Goal: Task Accomplishment & Management: Manage account settings

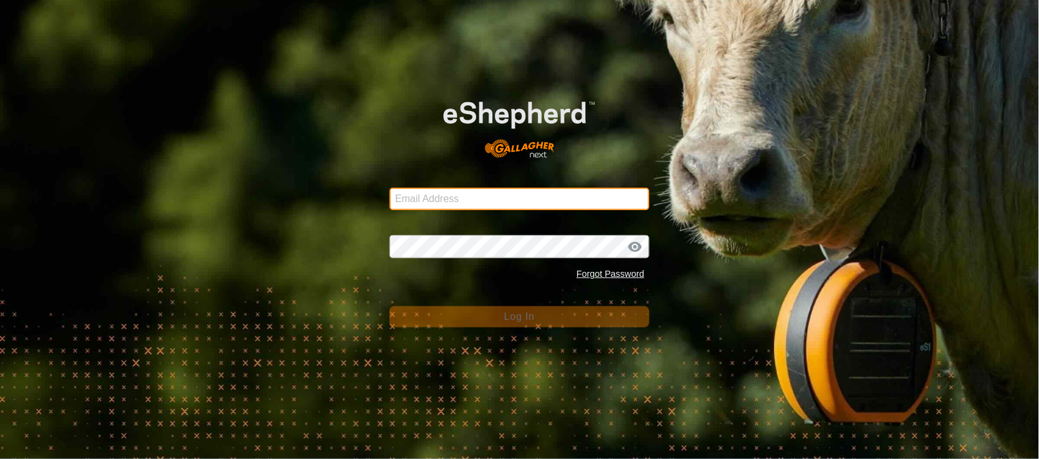
click at [414, 196] on input "Email Address" at bounding box center [519, 199] width 260 height 22
type input "[EMAIL_ADDRESS][PERSON_NAME][DOMAIN_NAME]"
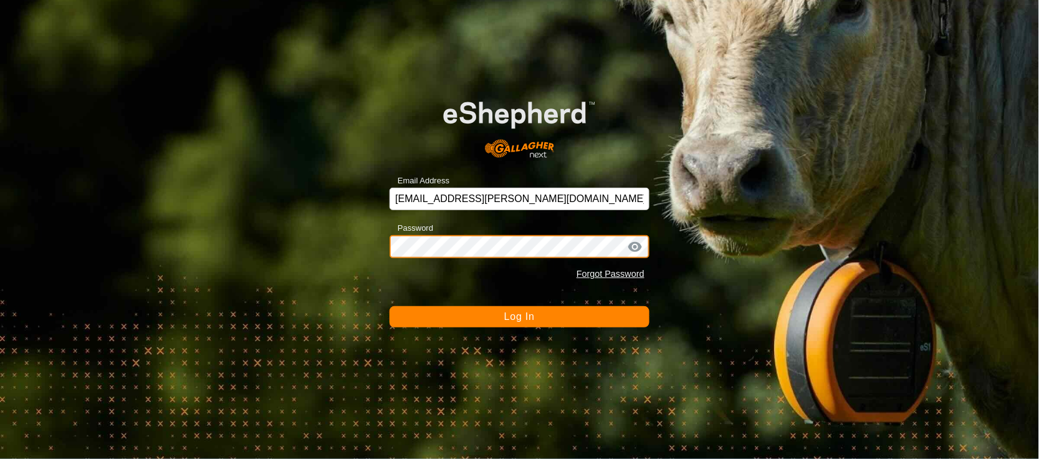
click at [389, 306] on button "Log In" at bounding box center [519, 316] width 260 height 21
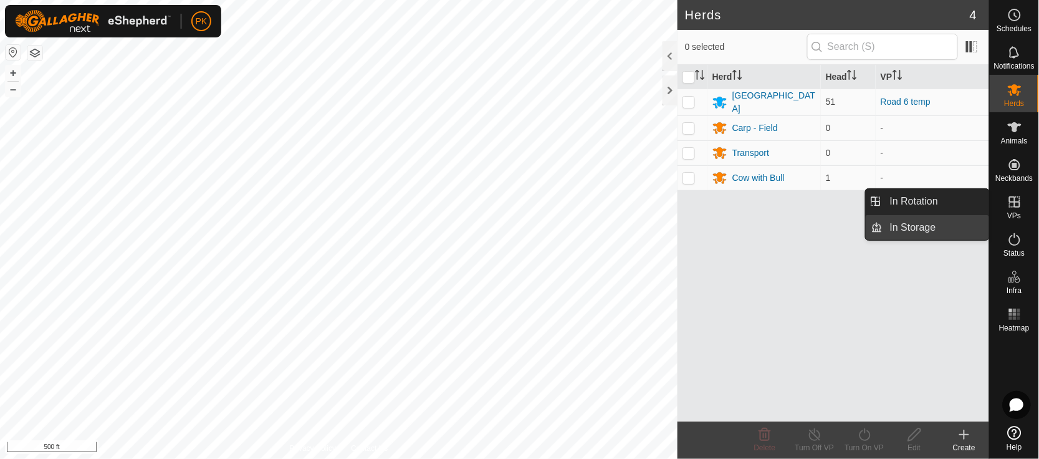
click at [900, 231] on link "In Storage" at bounding box center [935, 227] width 107 height 25
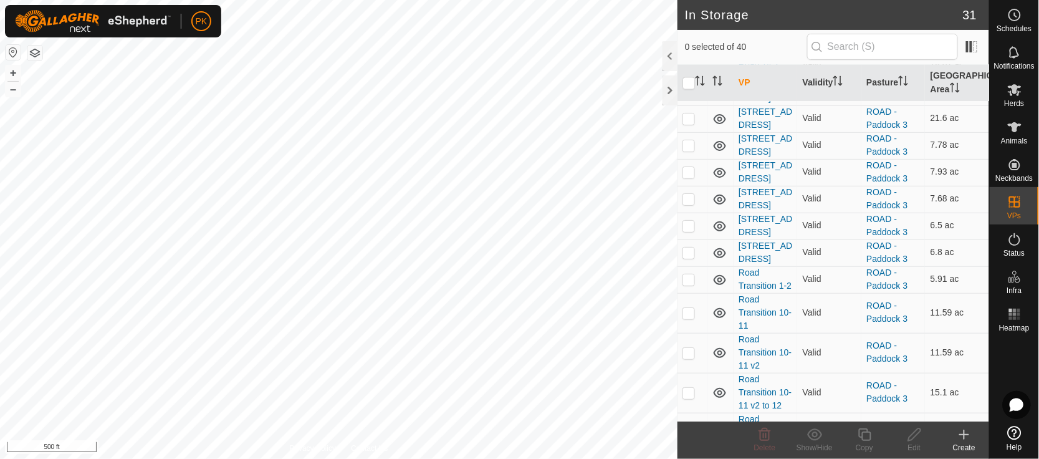
scroll to position [739, 0]
click at [755, 186] on link "[STREET_ADDRESS]" at bounding box center [765, 174] width 54 height 23
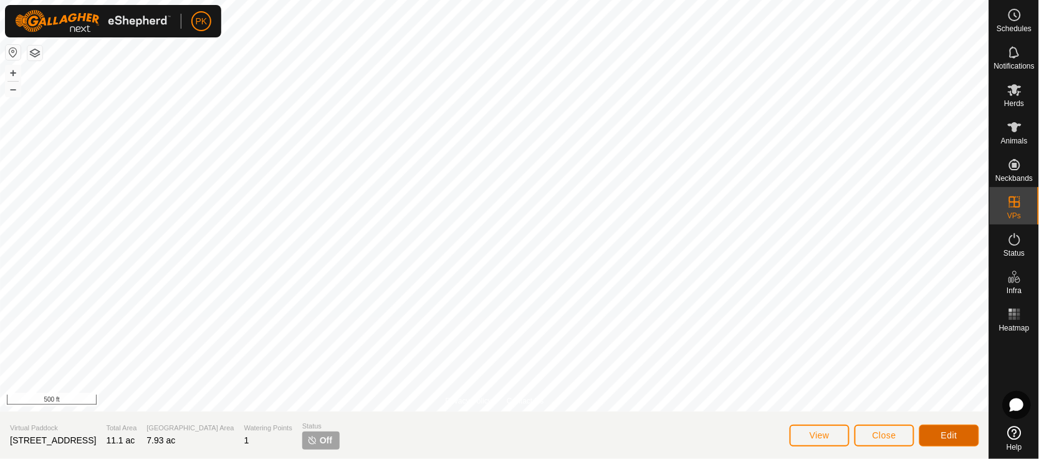
click at [949, 433] on span "Edit" at bounding box center [949, 435] width 16 height 10
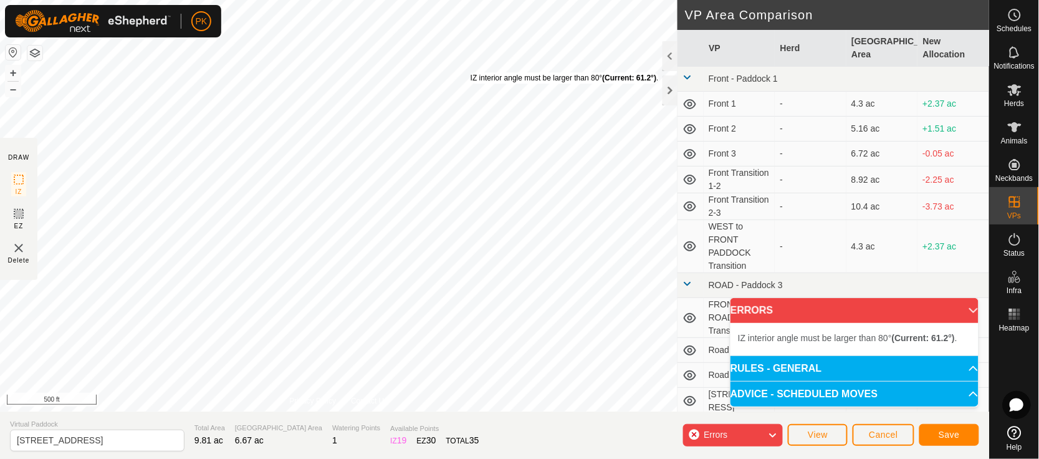
click at [471, 72] on div "IZ interior angle must be larger than 80° (Current: 61.2°) ." at bounding box center [565, 77] width 188 height 11
click at [12, 67] on button "+" at bounding box center [13, 72] width 15 height 15
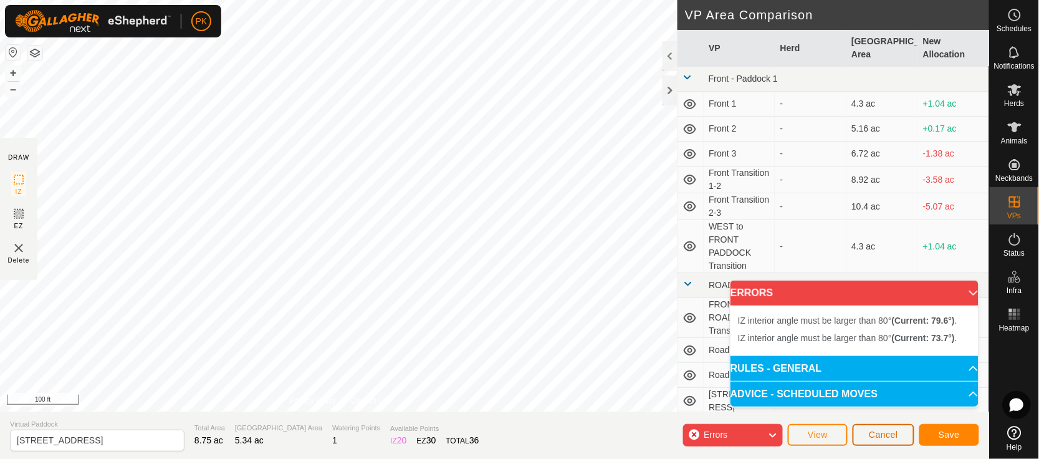
click at [866, 431] on button "Cancel" at bounding box center [884, 435] width 62 height 22
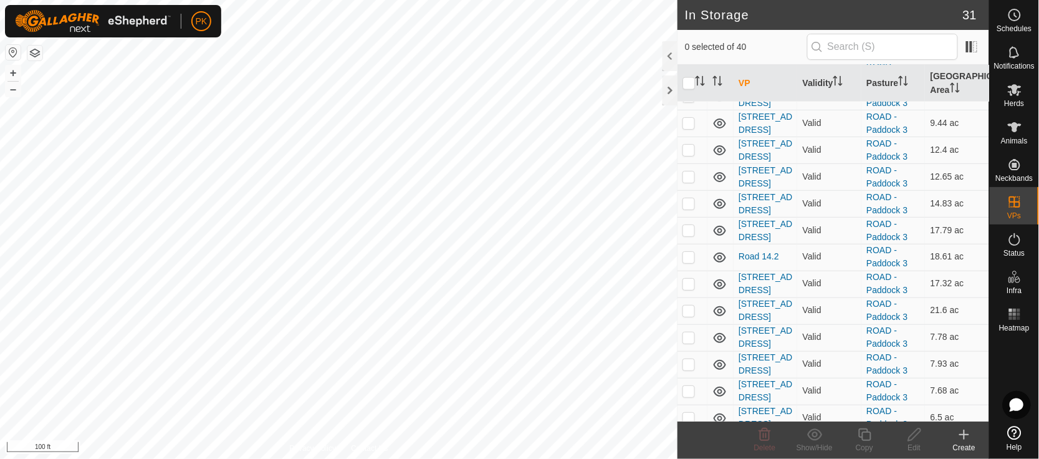
scroll to position [543, 0]
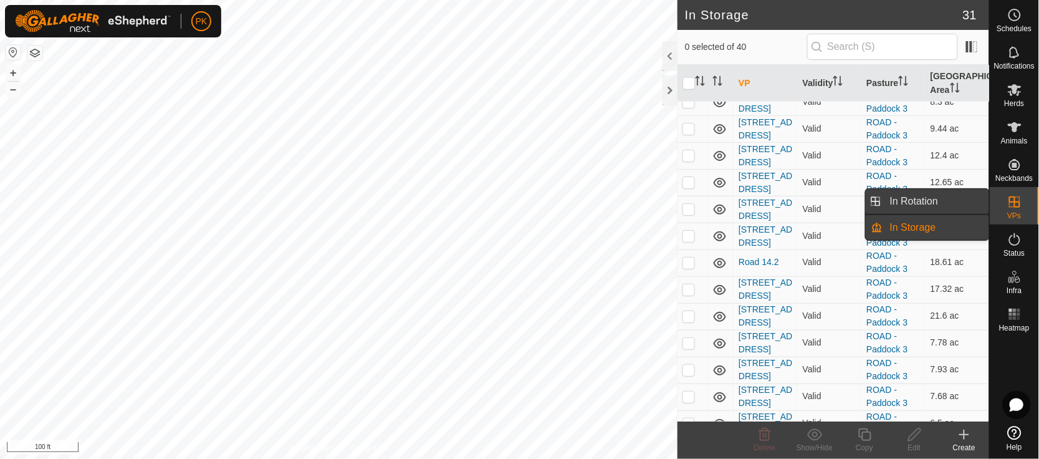
click at [934, 199] on link "In Rotation" at bounding box center [935, 201] width 107 height 25
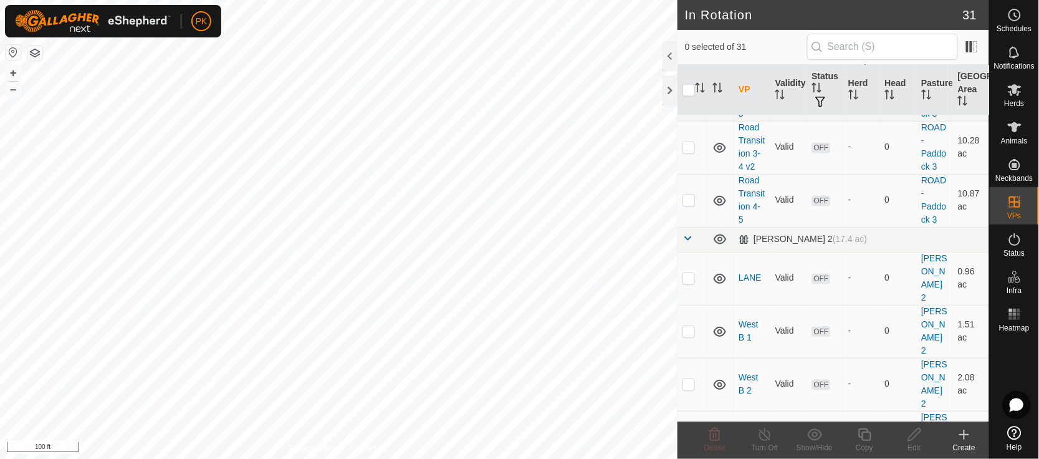
scroll to position [707, 0]
click at [12, 91] on button "–" at bounding box center [13, 89] width 15 height 15
click at [752, 224] on link "Road Transition 4-5" at bounding box center [751, 198] width 26 height 49
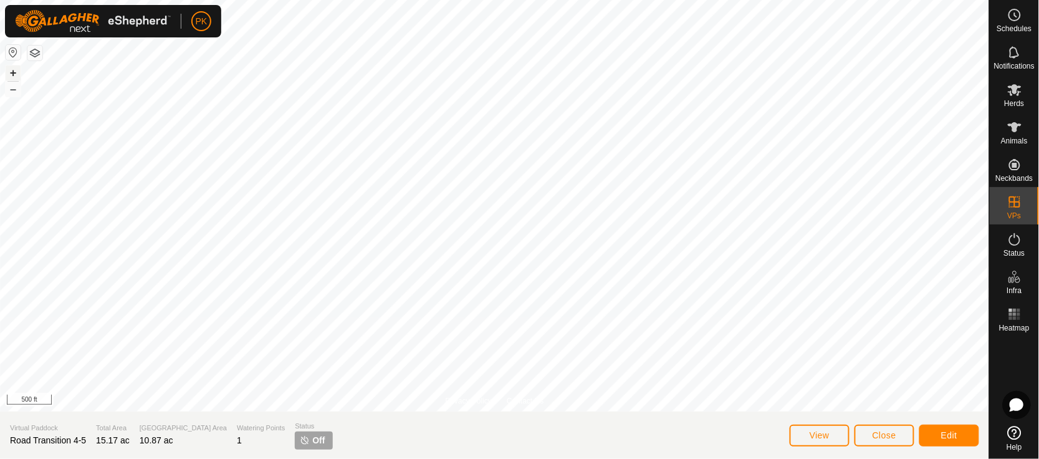
click at [10, 76] on button "+" at bounding box center [13, 72] width 15 height 15
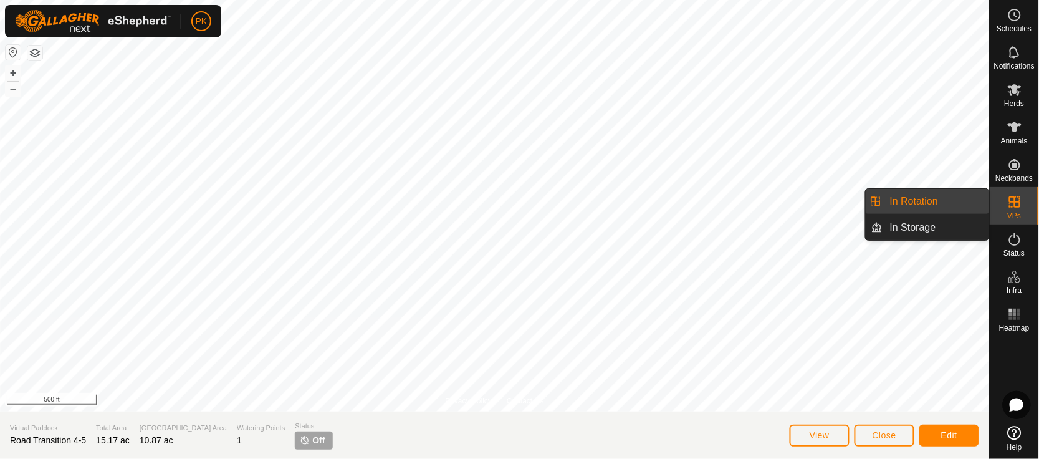
click at [925, 198] on link "In Rotation" at bounding box center [935, 201] width 107 height 25
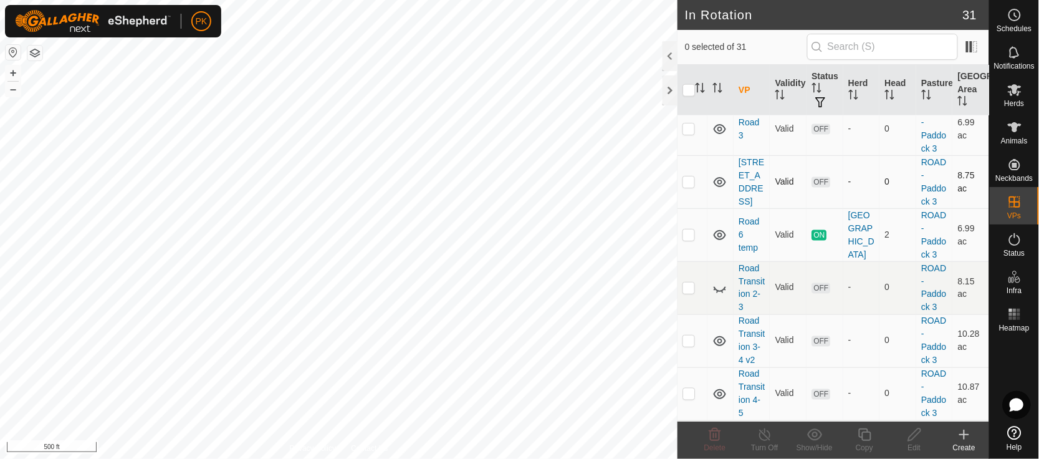
scroll to position [505, 0]
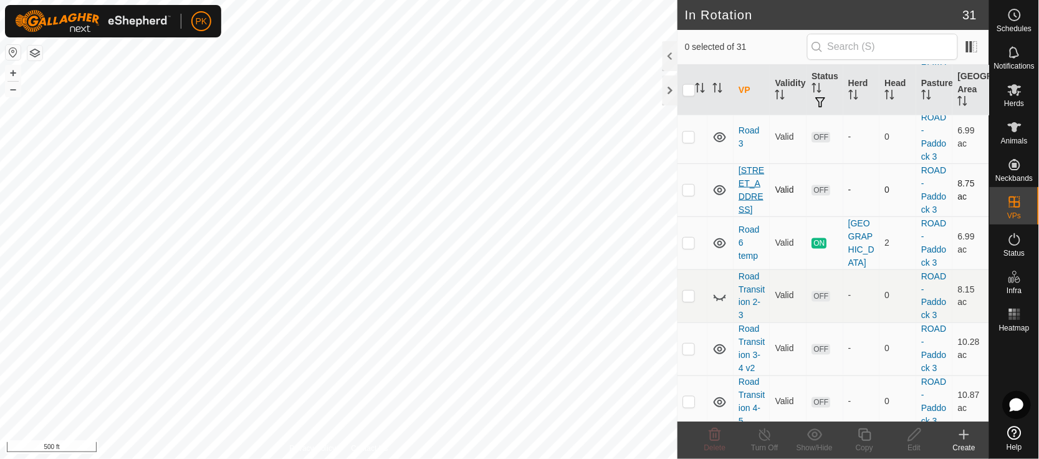
click at [746, 214] on link "[STREET_ADDRESS]" at bounding box center [751, 189] width 26 height 49
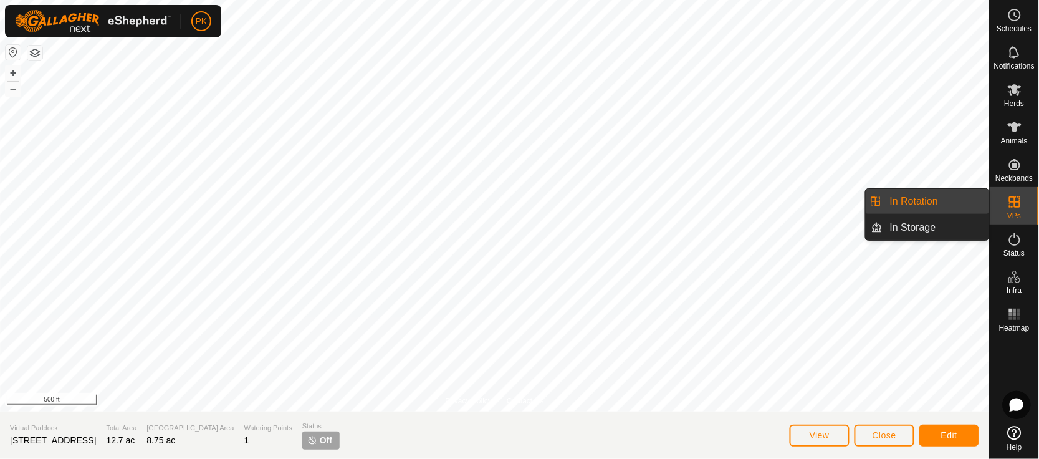
click at [922, 199] on link "In Rotation" at bounding box center [935, 201] width 107 height 25
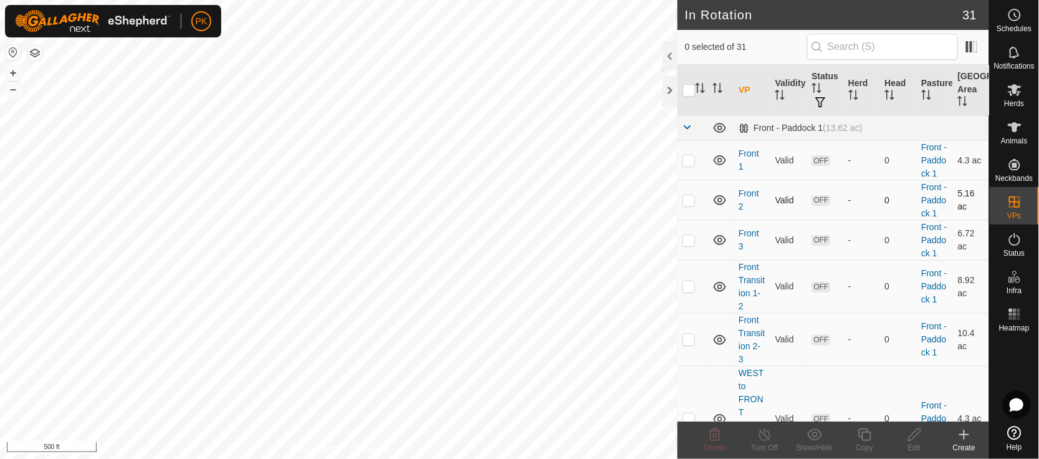
checkbox input "true"
click at [870, 439] on icon at bounding box center [864, 434] width 12 height 12
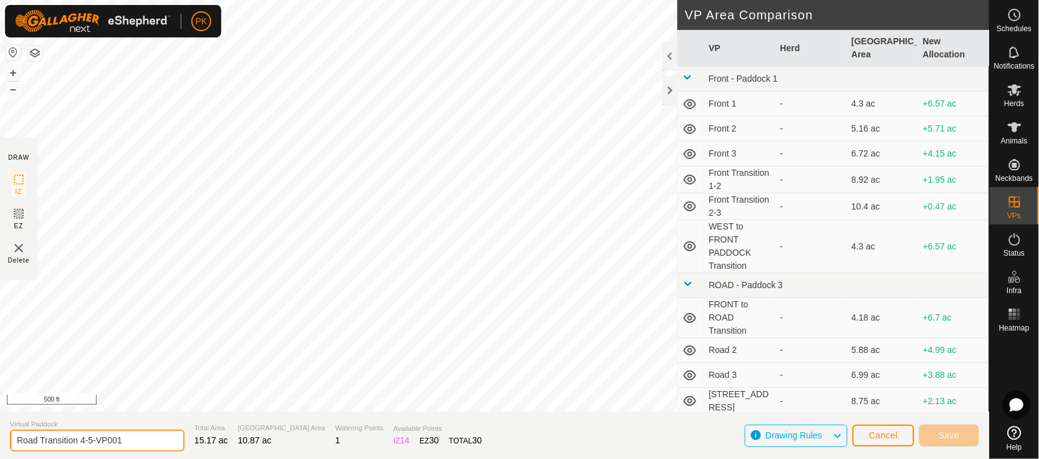
click at [133, 444] on input "Road Transition 4-5-VP001" at bounding box center [97, 440] width 174 height 22
click at [11, 74] on button "+" at bounding box center [13, 72] width 15 height 15
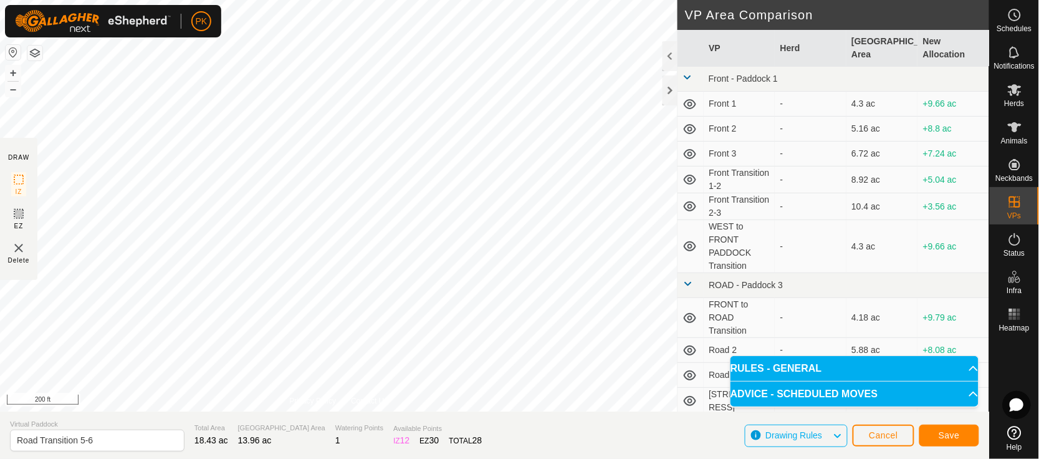
click at [32, 240] on div "DRAW IZ EZ Delete Privacy Policy Contact Us + – ⇧ i 200 ft VP Area Comparison V…" at bounding box center [494, 205] width 989 height 411
click at [942, 435] on span "Save" at bounding box center [949, 435] width 21 height 10
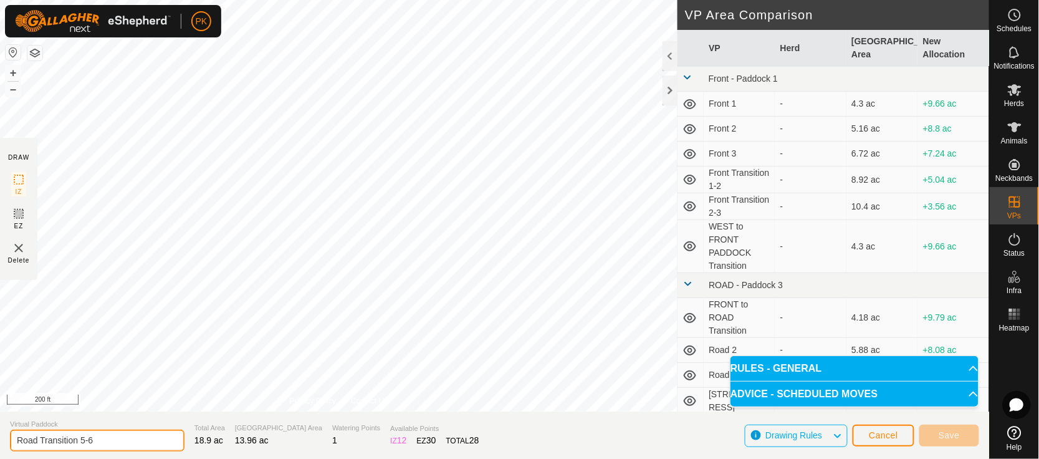
click at [110, 435] on input "Road Transition 5-6" at bounding box center [97, 440] width 174 height 22
click at [146, 443] on input "Road Transition 5-6 temp" at bounding box center [97, 440] width 174 height 22
type input "Road Transition 5-6 v2"
click at [949, 416] on section "Virtual Paddock Road Transition 5-6 v2 Total Area 18.9 ac Grazing Area 13.96 ac…" at bounding box center [494, 434] width 989 height 47
click at [890, 436] on span "Cancel" at bounding box center [883, 435] width 29 height 10
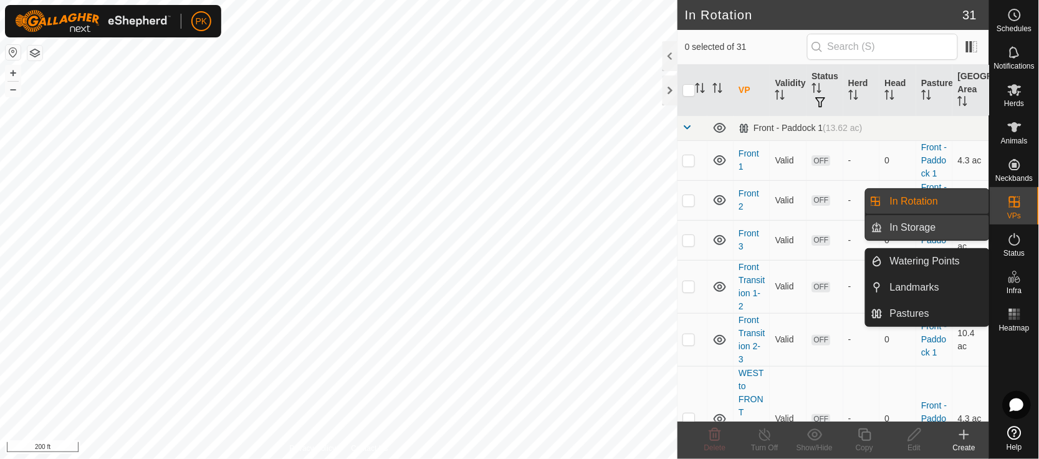
click at [927, 231] on link "In Storage" at bounding box center [935, 227] width 107 height 25
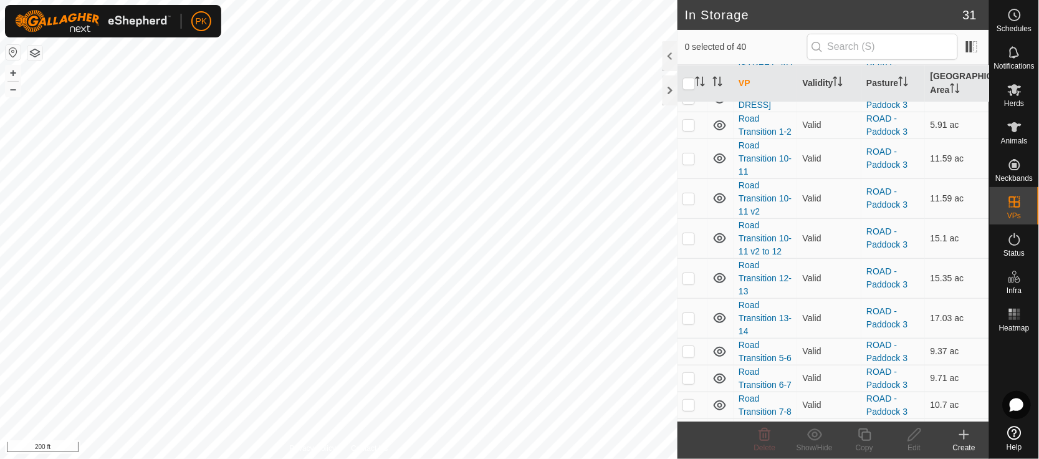
scroll to position [896, 0]
click at [691, 129] on p-checkbox at bounding box center [688, 124] width 12 height 10
checkbox input "true"
click at [694, 163] on p-checkbox at bounding box center [688, 158] width 12 height 10
checkbox input "true"
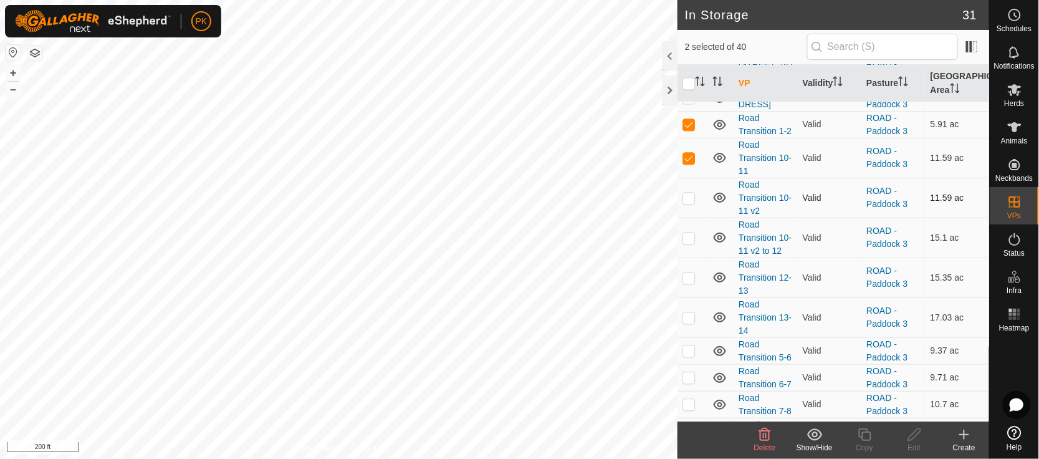
click at [692, 203] on p-checkbox at bounding box center [688, 198] width 12 height 10
checkbox input "true"
click at [693, 242] on p-checkbox at bounding box center [688, 237] width 12 height 10
checkbox input "true"
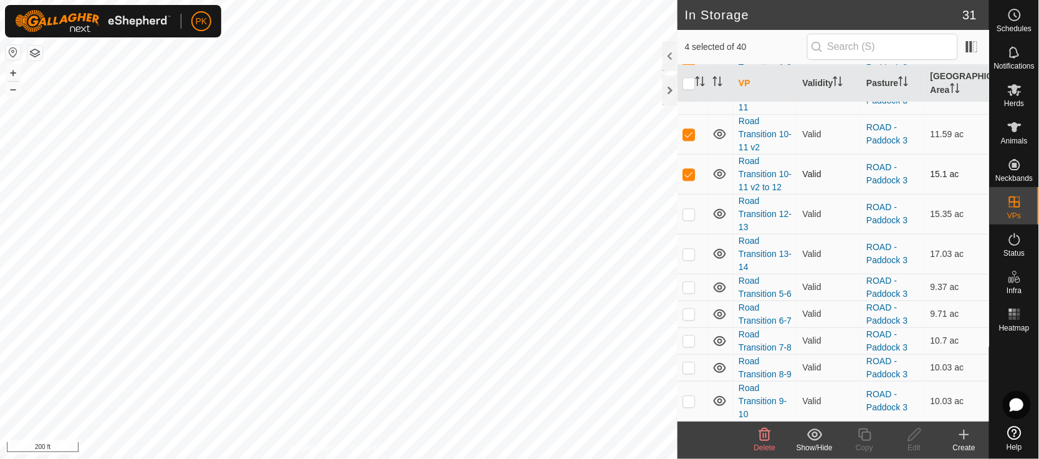
scroll to position [977, 0]
click at [687, 219] on p-checkbox at bounding box center [688, 214] width 12 height 10
checkbox input "true"
click at [689, 274] on td at bounding box center [692, 254] width 30 height 40
checkbox input "true"
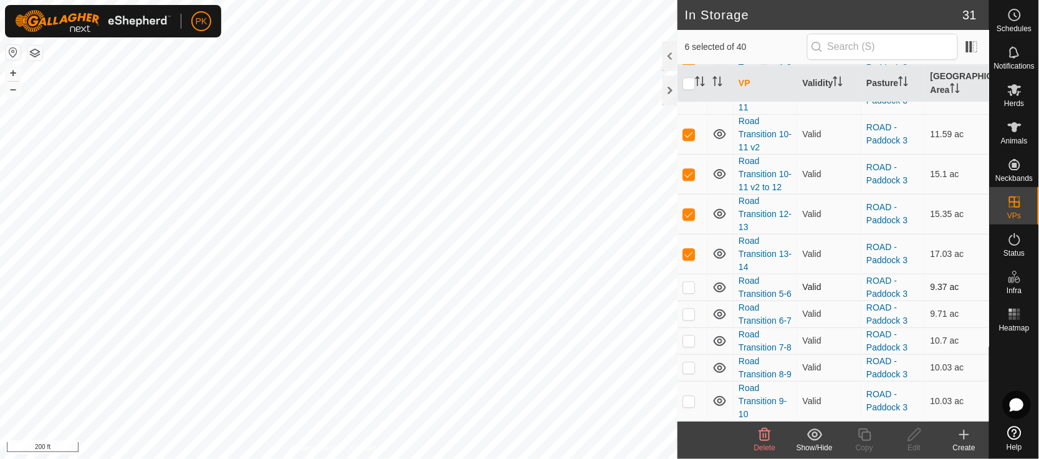
click at [691, 292] on p-checkbox at bounding box center [688, 287] width 12 height 10
checkbox input "true"
click at [692, 318] on p-checkbox at bounding box center [688, 313] width 12 height 10
checkbox input "true"
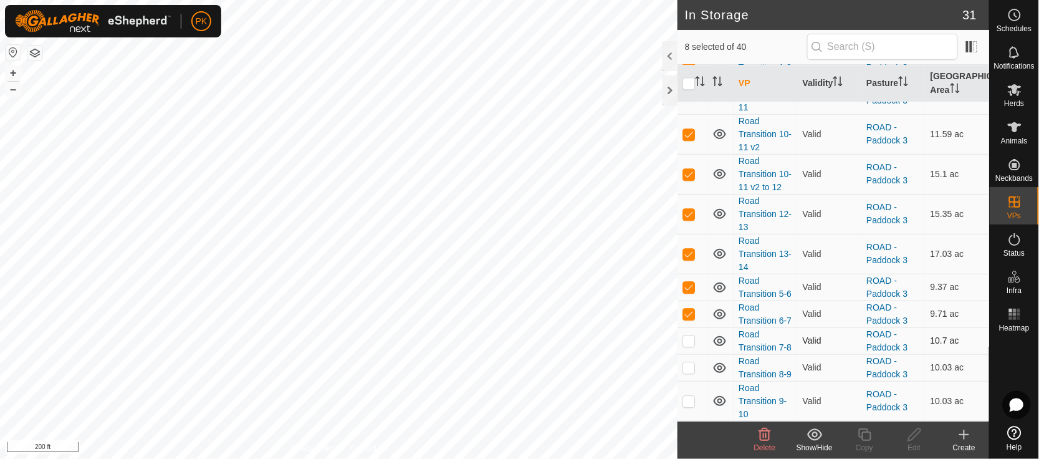
click at [688, 354] on td at bounding box center [692, 340] width 30 height 27
checkbox input "true"
click at [691, 355] on td at bounding box center [692, 367] width 30 height 27
checkbox input "true"
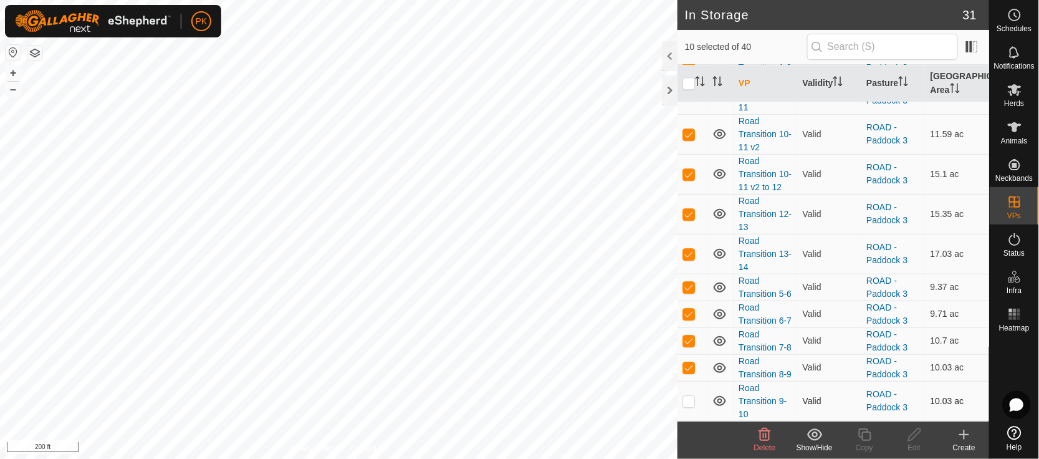
click at [693, 403] on p-checkbox at bounding box center [688, 401] width 12 height 10
checkbox input "true"
click at [766, 437] on icon at bounding box center [765, 434] width 12 height 12
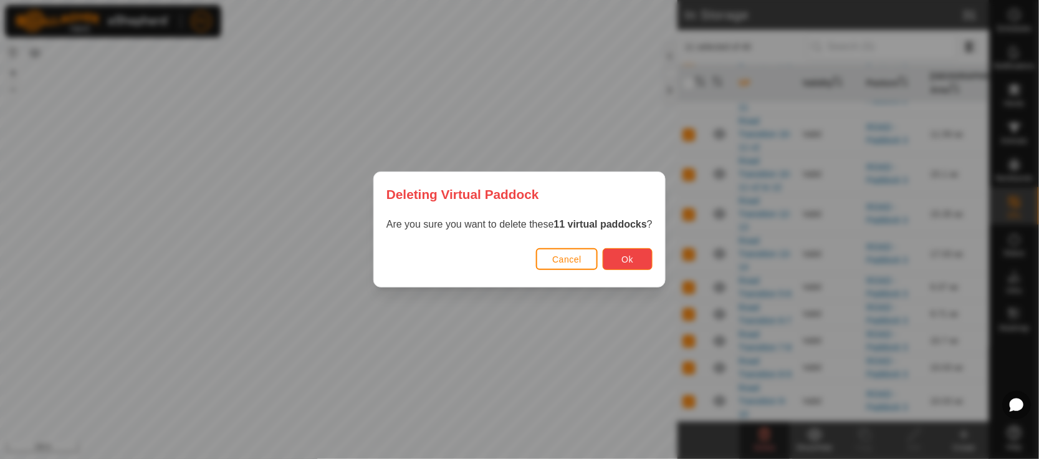
click at [626, 254] on span "Ok" at bounding box center [628, 259] width 12 height 10
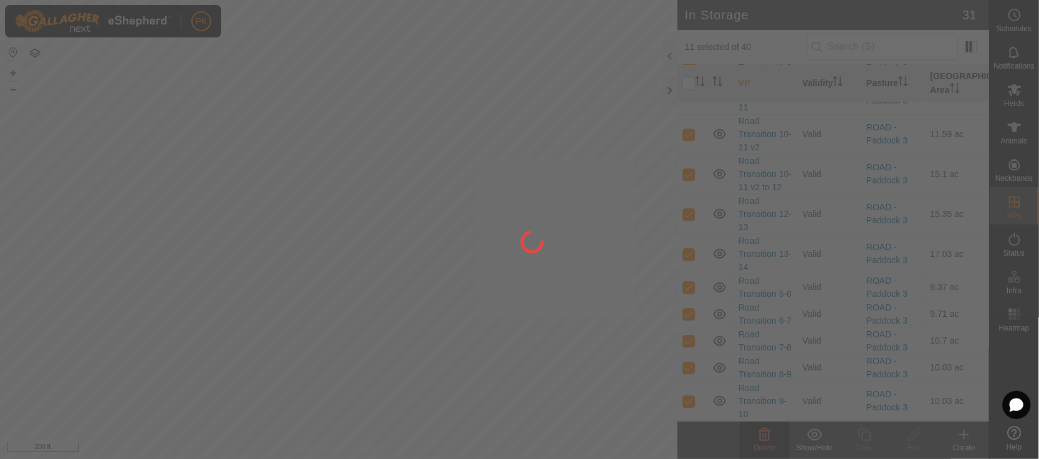
checkbox input "false"
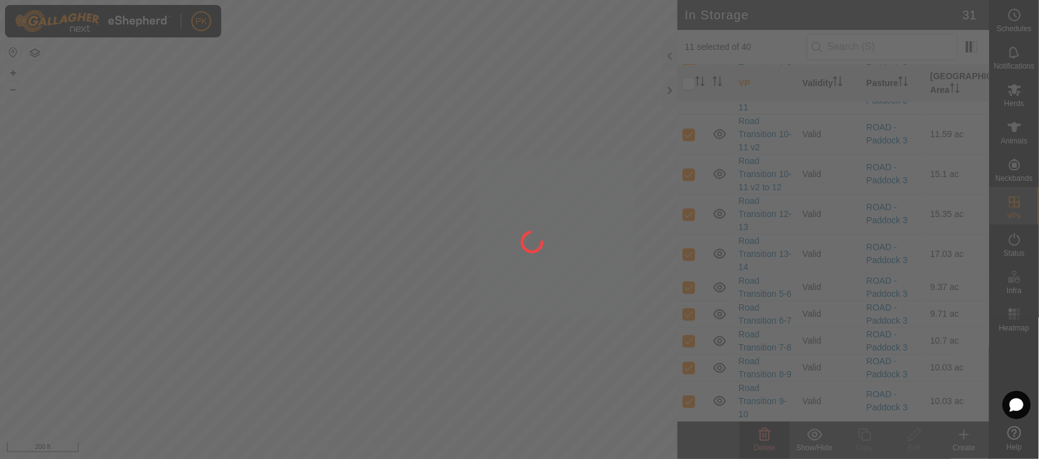
checkbox input "false"
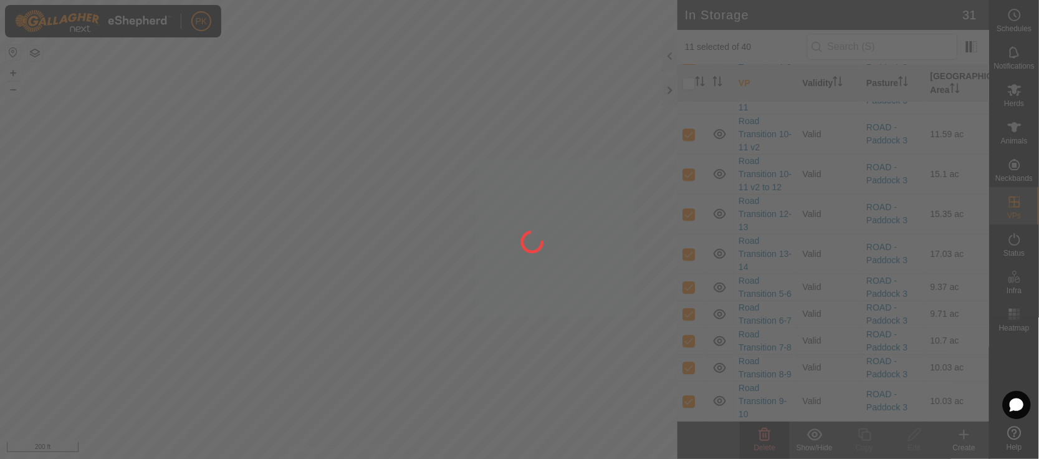
checkbox input "false"
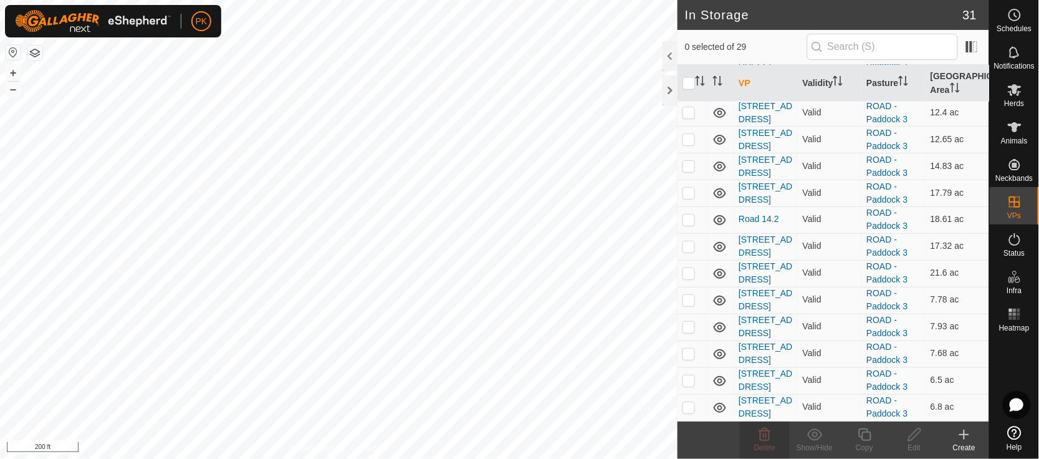
scroll to position [678, 0]
click at [688, 327] on p-checkbox at bounding box center [688, 327] width 12 height 10
checkbox input "true"
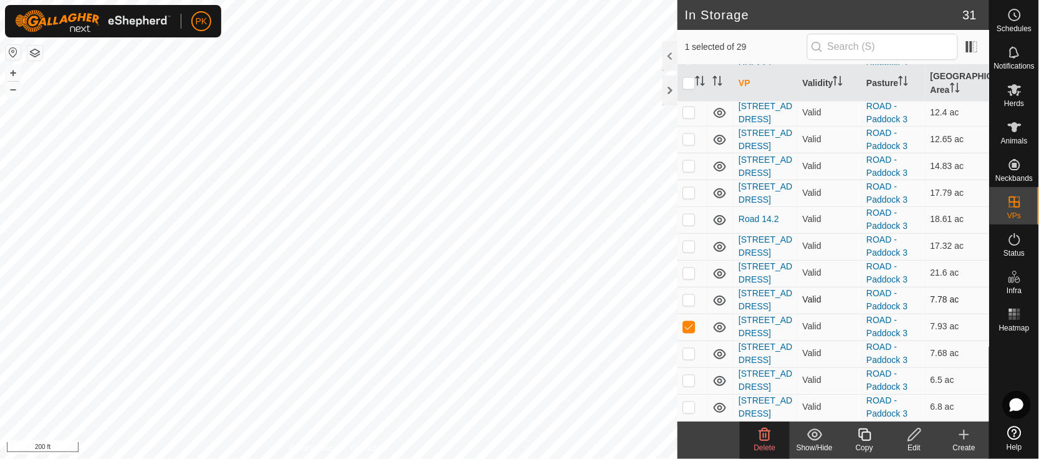
click at [689, 295] on p-checkbox at bounding box center [688, 300] width 12 height 10
checkbox input "true"
click at [692, 354] on p-checkbox at bounding box center [688, 353] width 12 height 10
checkbox input "true"
click at [688, 379] on p-checkbox at bounding box center [688, 380] width 12 height 10
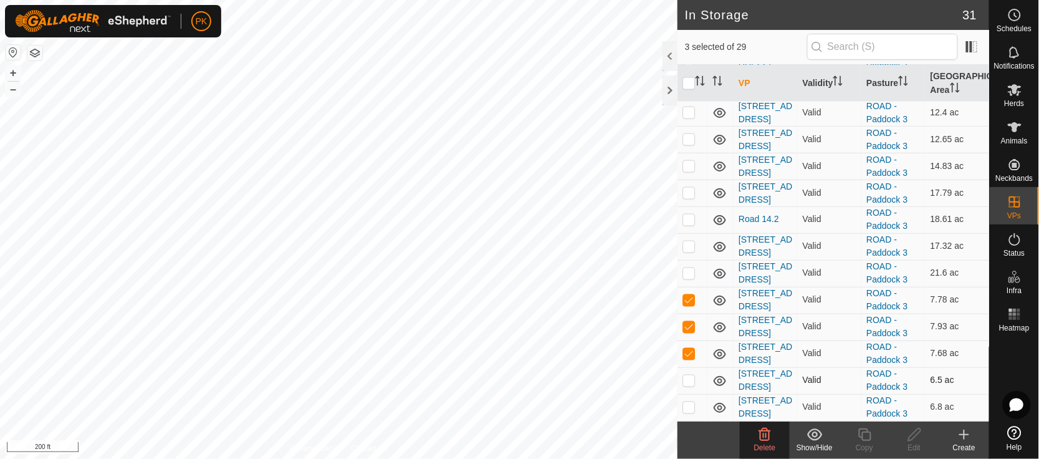
checkbox input "true"
click at [689, 407] on p-checkbox at bounding box center [688, 407] width 12 height 10
checkbox input "true"
click at [766, 439] on icon at bounding box center [764, 434] width 15 height 15
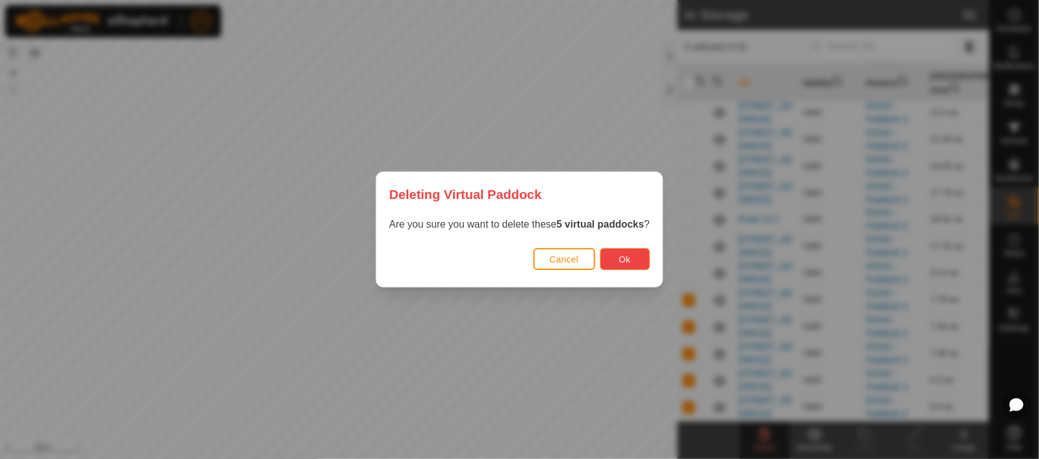
click at [630, 256] on span "Ok" at bounding box center [625, 259] width 12 height 10
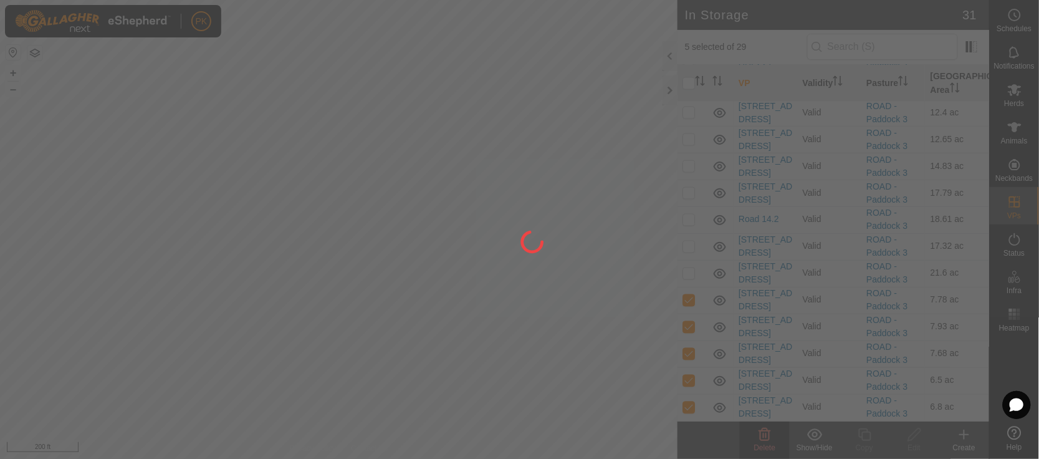
checkbox input "false"
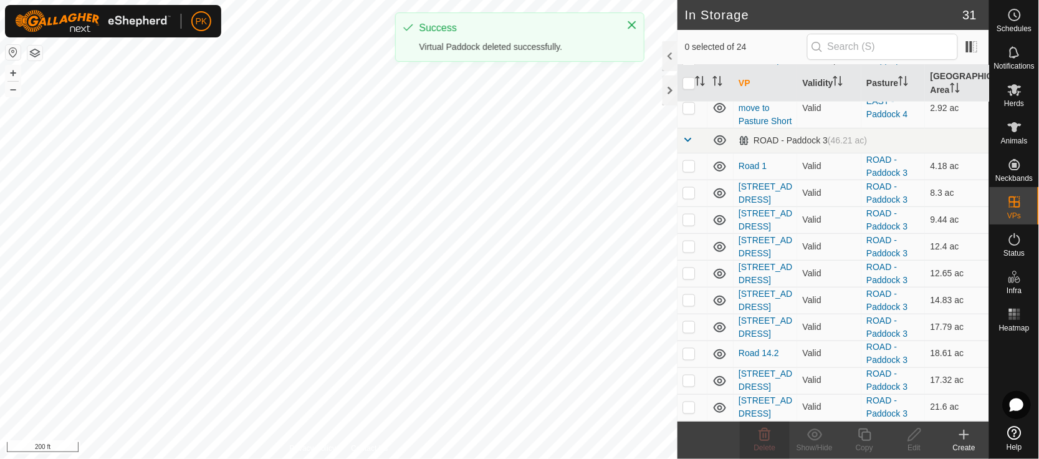
scroll to position [0, 0]
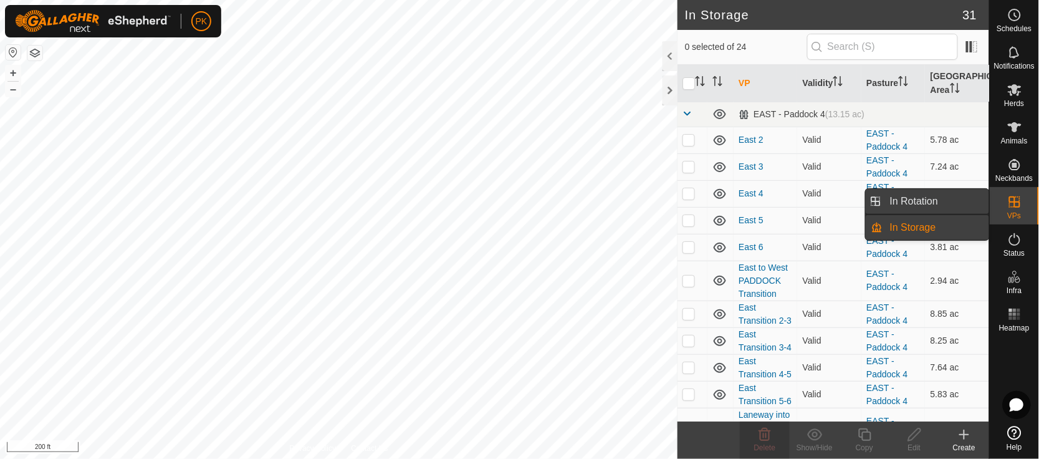
click at [920, 191] on link "In Rotation" at bounding box center [935, 201] width 107 height 25
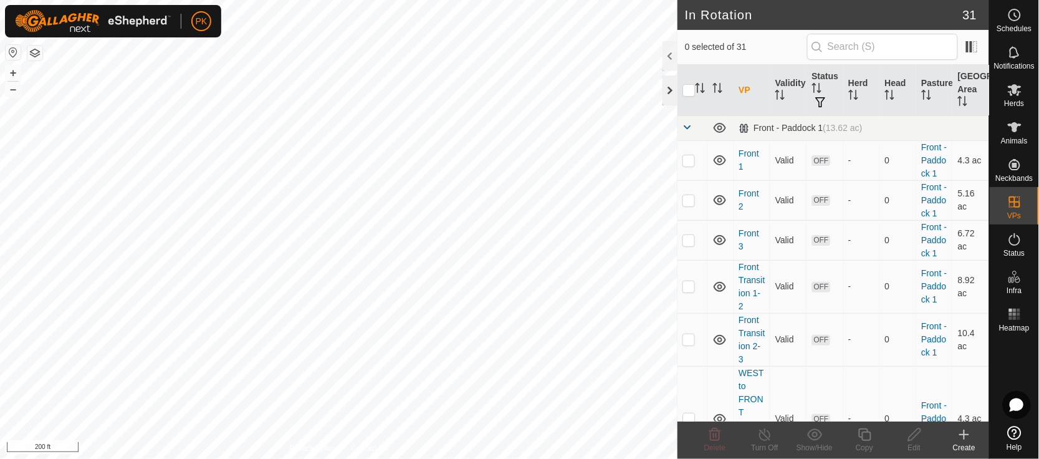
checkbox input "true"
click at [873, 433] on copy-svg-icon at bounding box center [864, 434] width 50 height 15
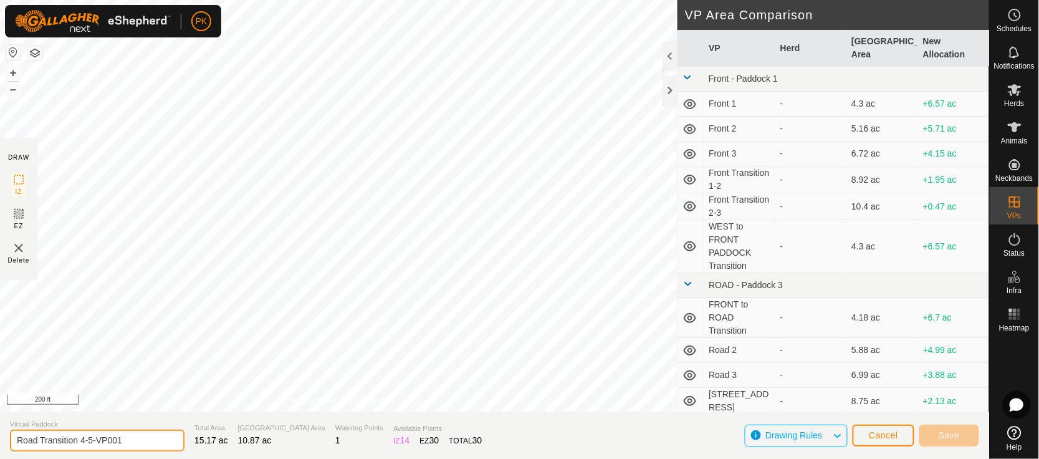
click at [140, 441] on input "Road Transition 4-5-VP001" at bounding box center [97, 440] width 174 height 22
type input "Road Transition 5-6"
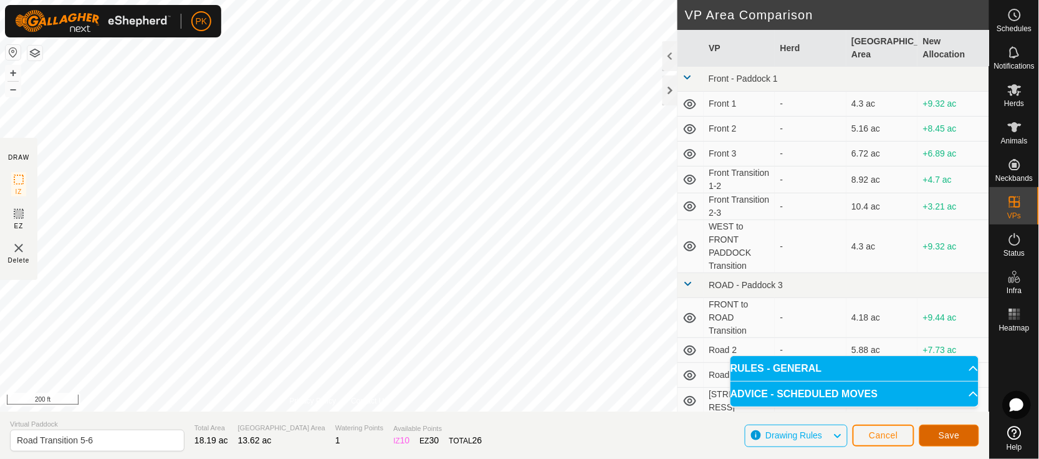
click at [947, 437] on span "Save" at bounding box center [949, 435] width 21 height 10
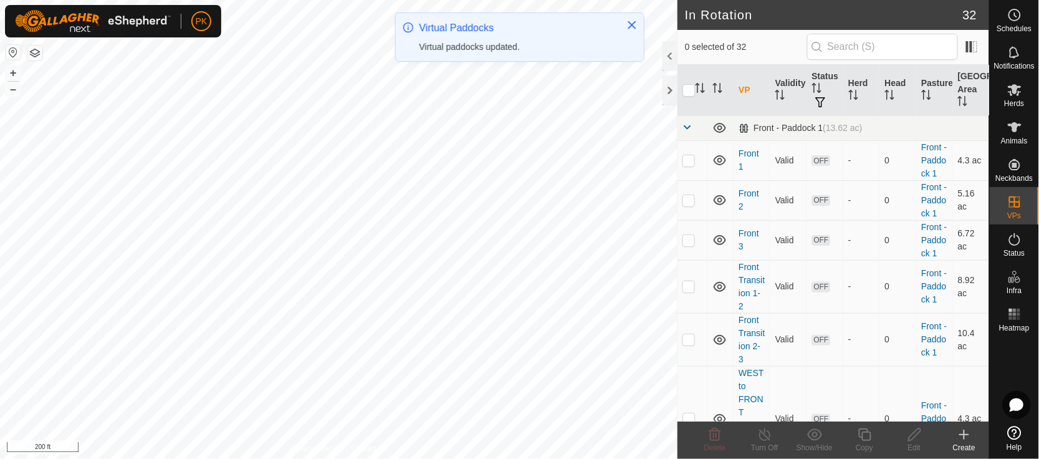
checkbox input "true"
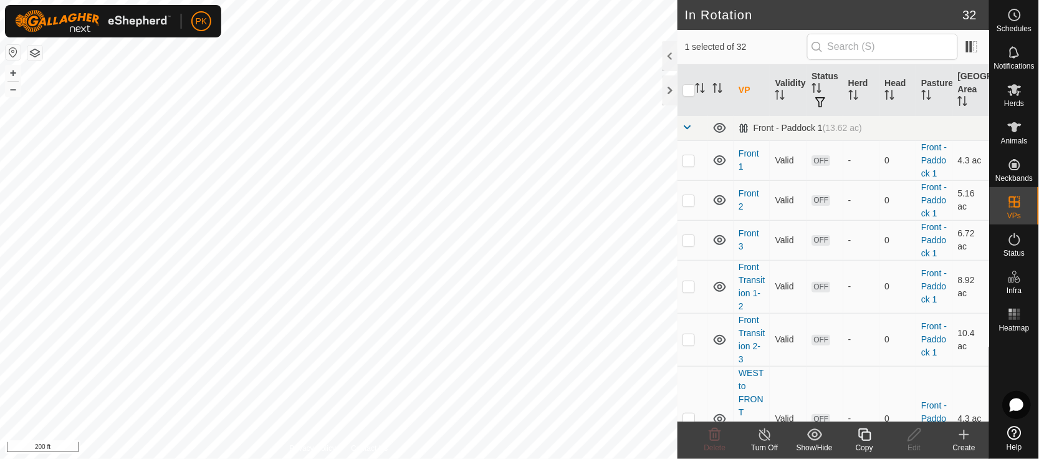
checkbox input "true"
checkbox input "false"
click at [864, 434] on icon at bounding box center [865, 434] width 16 height 15
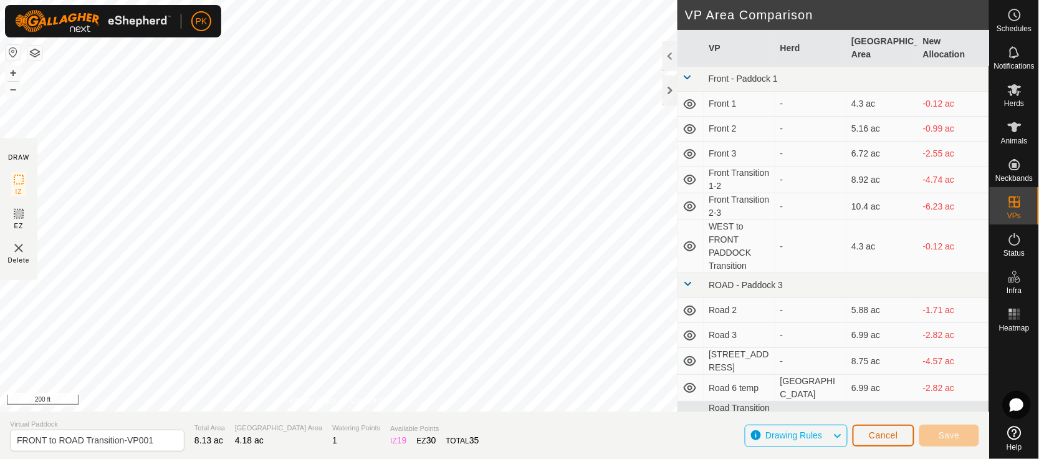
click at [886, 437] on span "Cancel" at bounding box center [883, 435] width 29 height 10
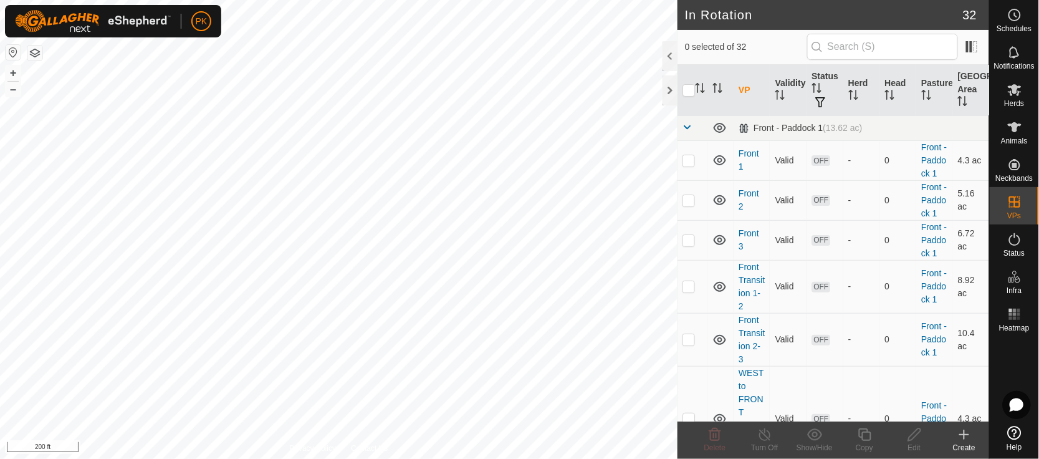
checkbox input "true"
click at [860, 438] on icon at bounding box center [865, 434] width 16 height 15
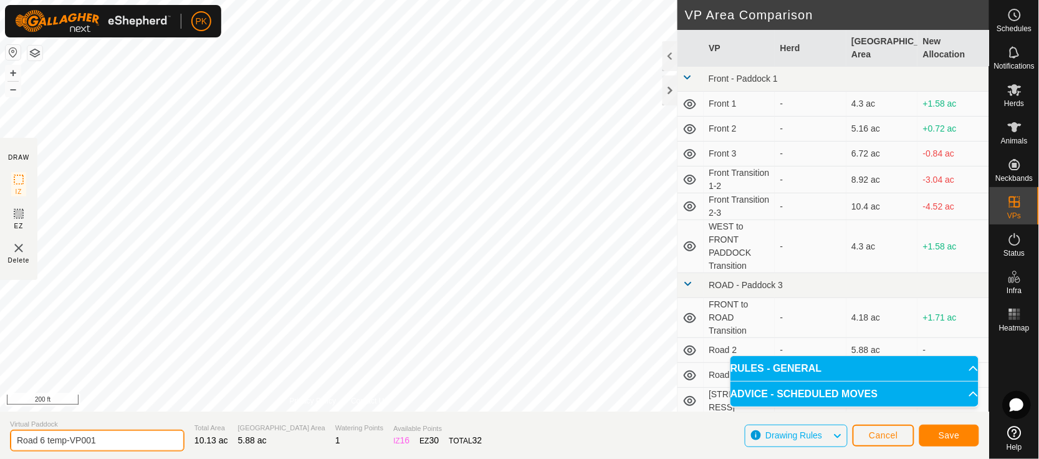
click at [141, 446] on input "Road 6 temp-VP001" at bounding box center [97, 440] width 174 height 22
type input "[STREET_ADDRESS]"
click at [949, 429] on button "Save" at bounding box center [949, 435] width 60 height 22
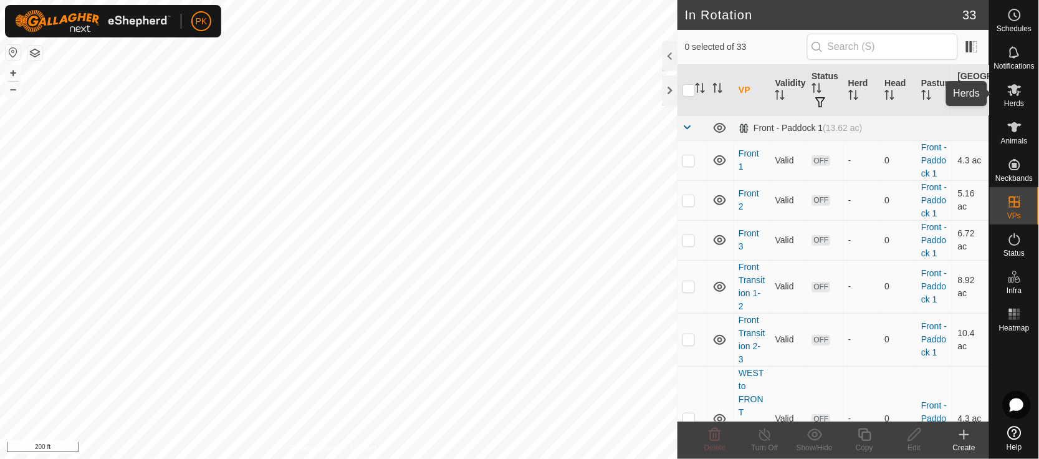
click at [1018, 87] on icon at bounding box center [1015, 90] width 14 height 12
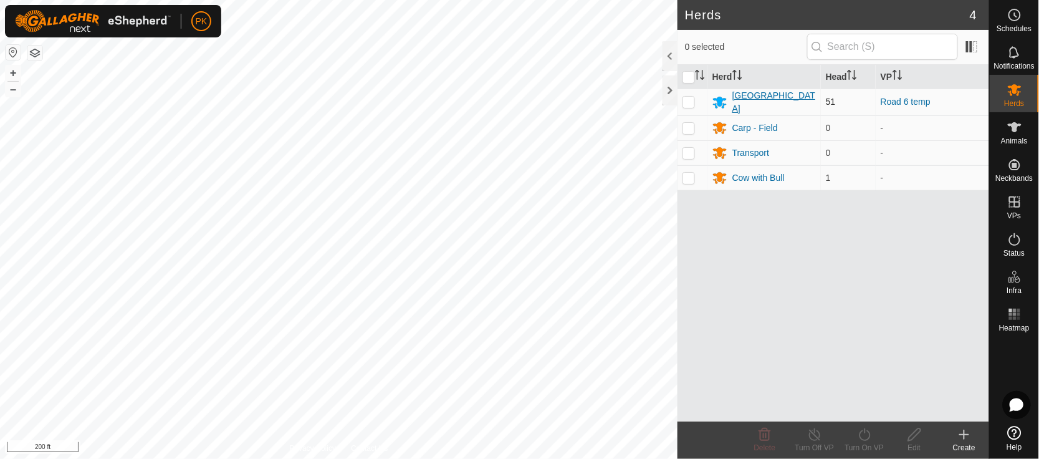
click at [744, 101] on div "[GEOGRAPHIC_DATA]" at bounding box center [774, 102] width 84 height 26
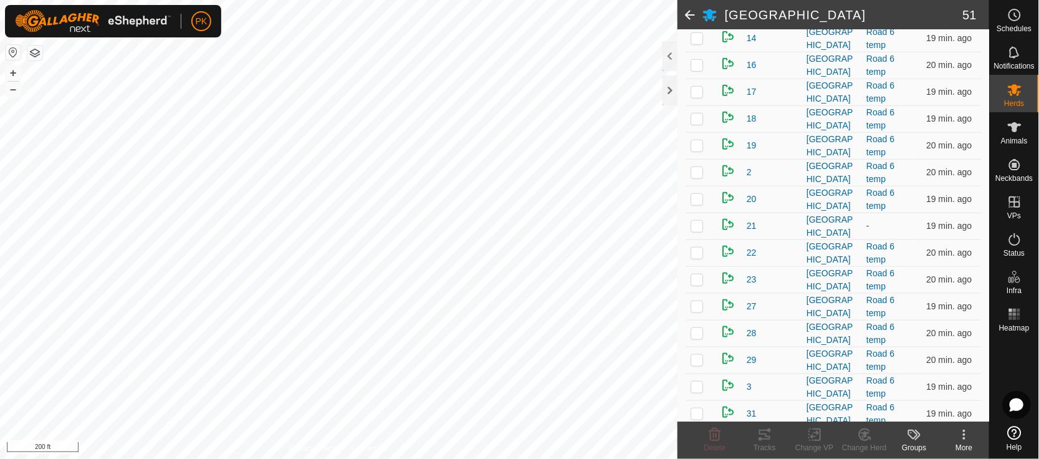
scroll to position [282, 0]
click at [701, 231] on p-checkbox at bounding box center [697, 226] width 12 height 10
checkbox input "true"
click at [821, 432] on icon at bounding box center [815, 434] width 16 height 15
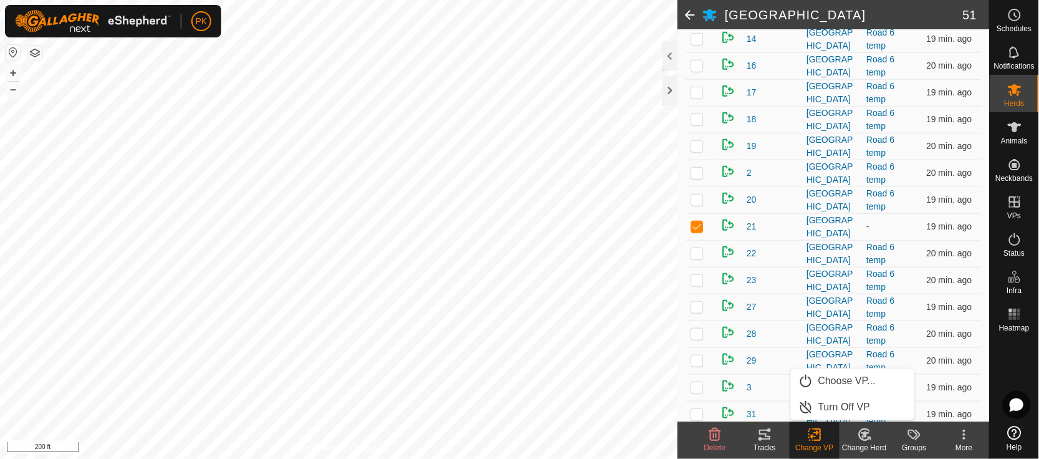
click at [768, 437] on icon at bounding box center [764, 434] width 15 height 15
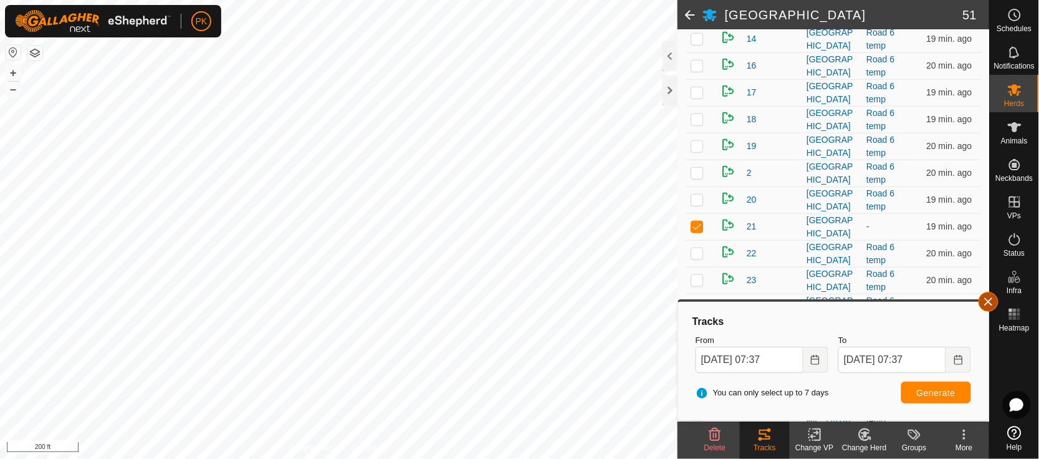
click at [982, 301] on button "button" at bounding box center [988, 302] width 20 height 20
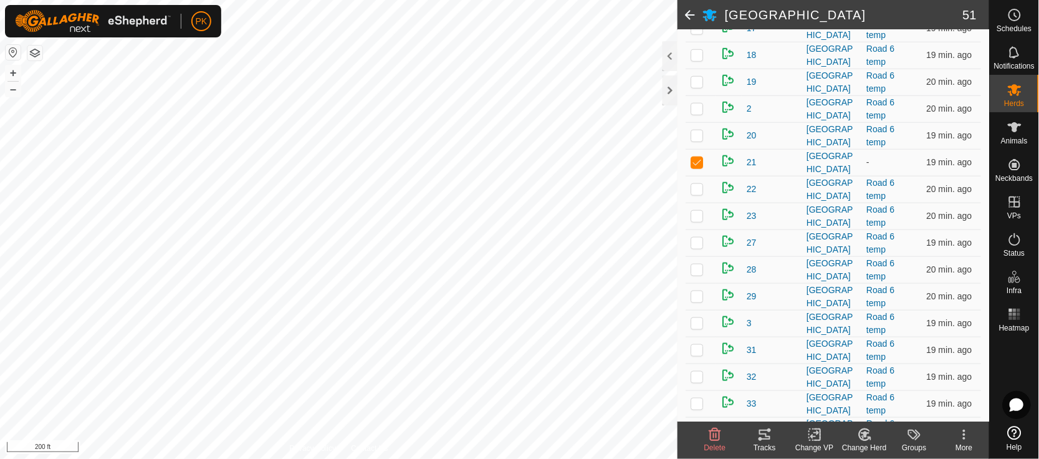
scroll to position [309, 0]
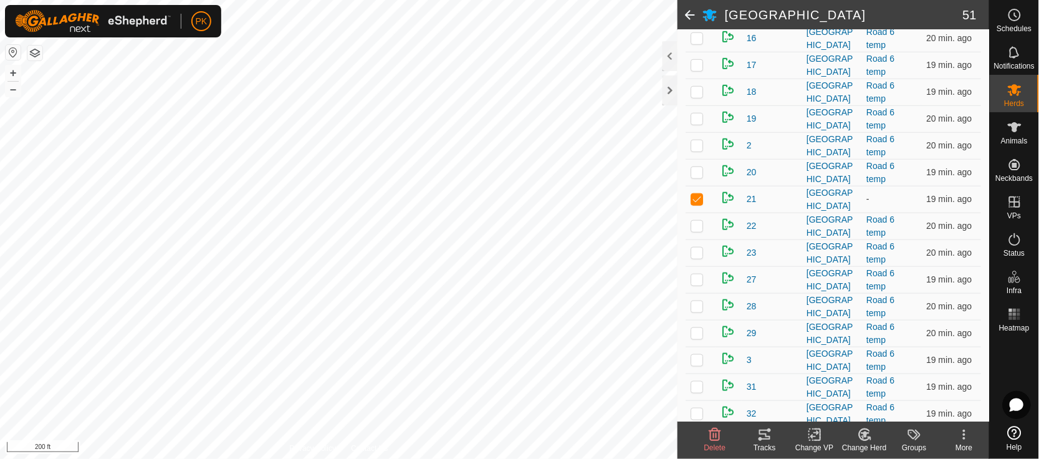
click at [809, 436] on icon at bounding box center [815, 434] width 16 height 15
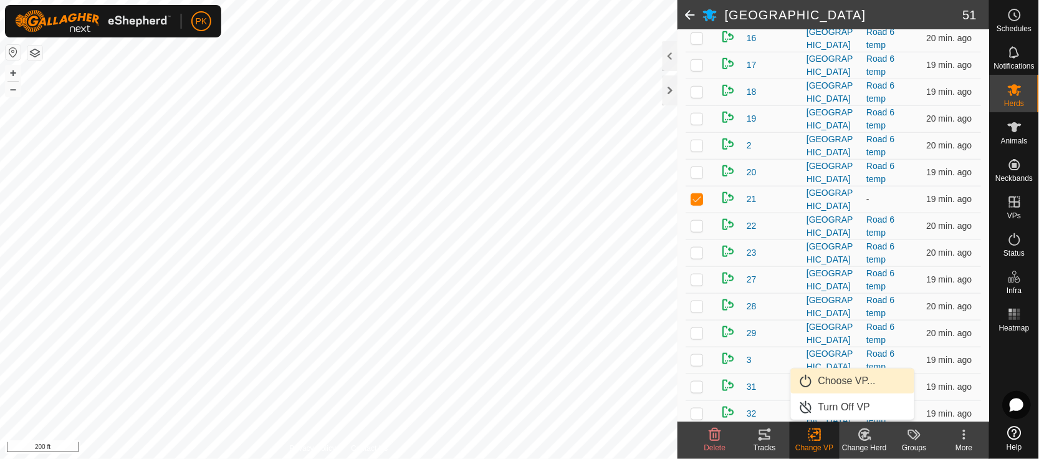
click at [837, 373] on link "Choose VP..." at bounding box center [852, 380] width 123 height 25
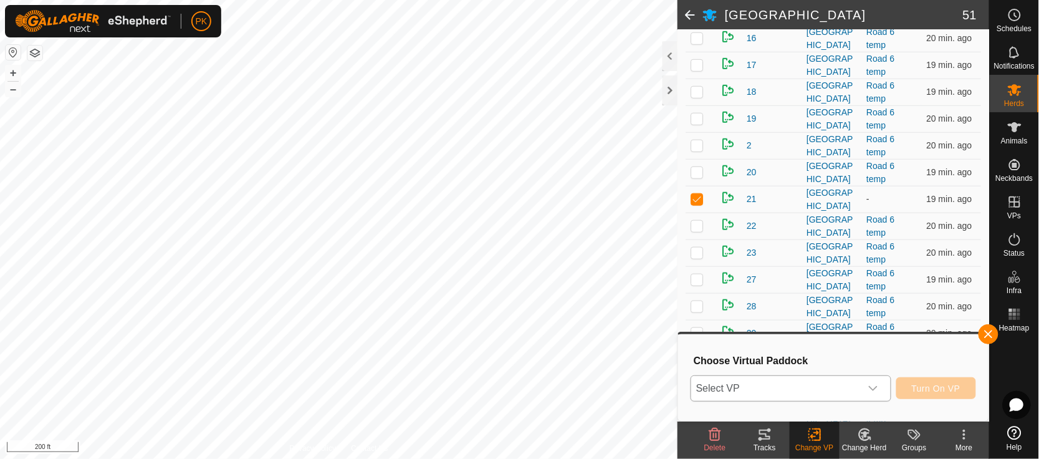
click at [876, 385] on icon "dropdown trigger" at bounding box center [873, 388] width 10 height 10
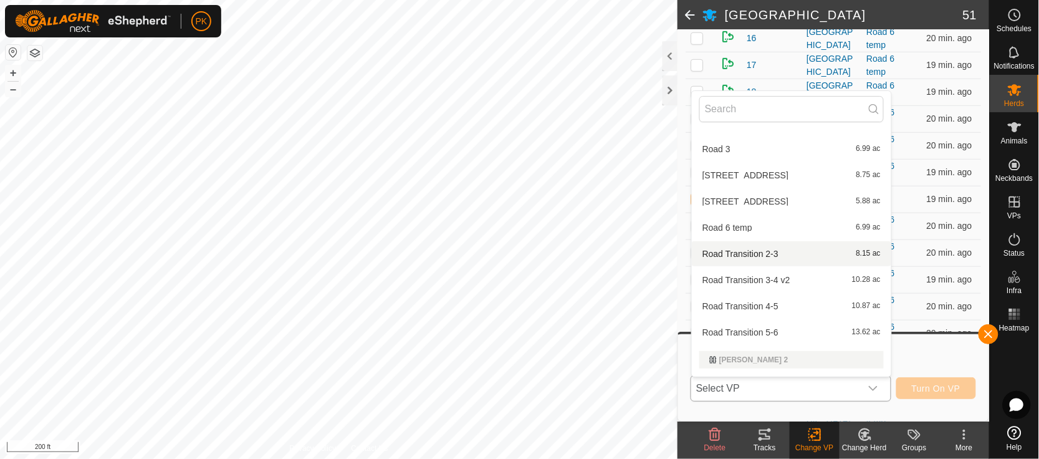
scroll to position [259, 0]
click at [816, 218] on li "Road 6 temp 6.99 ac" at bounding box center [791, 226] width 199 height 25
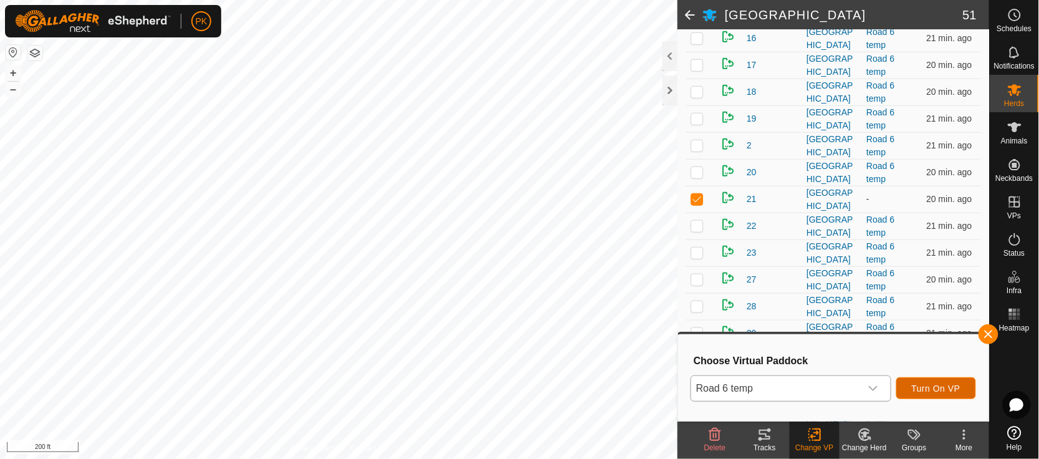
click at [944, 386] on span "Turn On VP" at bounding box center [936, 388] width 49 height 10
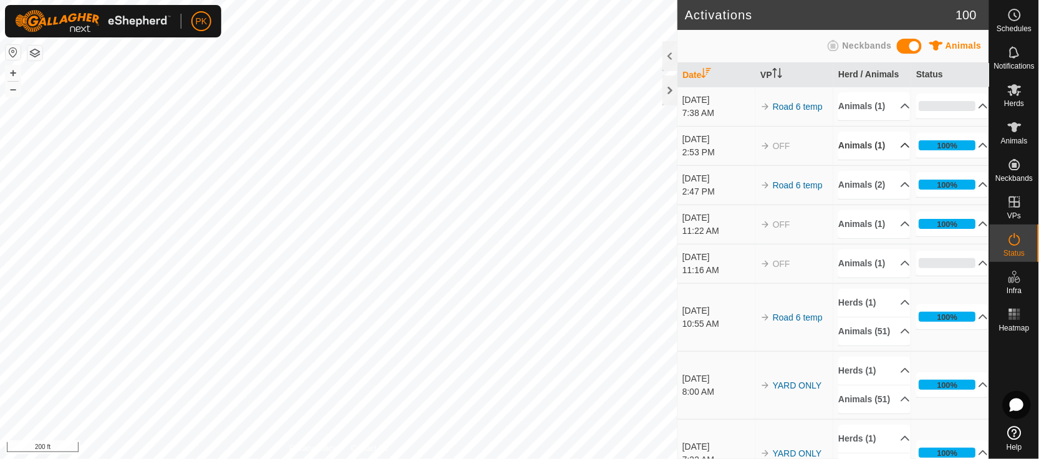
click at [894, 160] on p-accordion-header "Animals (1)" at bounding box center [874, 145] width 72 height 28
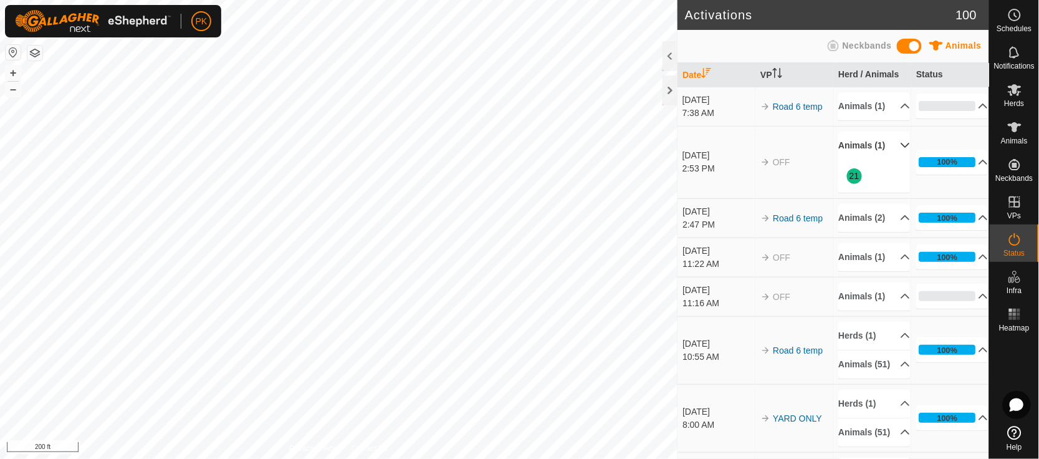
click at [894, 160] on p-accordion-header "Animals (1)" at bounding box center [874, 145] width 72 height 28
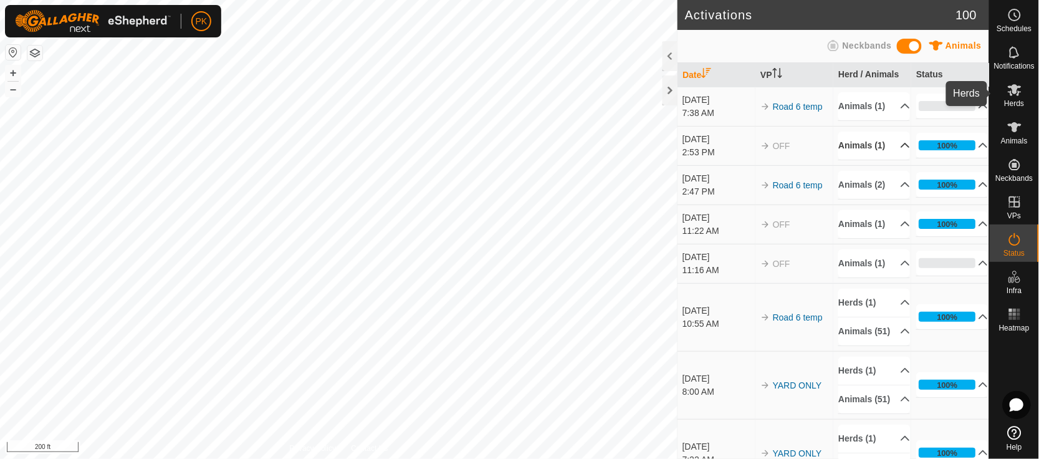
click at [1010, 95] on icon at bounding box center [1014, 89] width 15 height 15
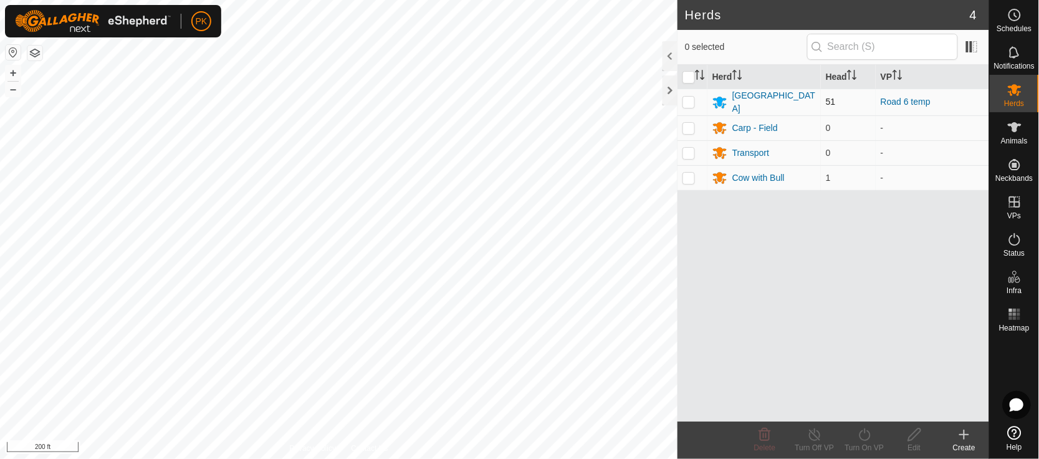
click at [678, 93] on td at bounding box center [692, 101] width 30 height 27
checkbox input "true"
click at [876, 440] on turn-on-svg-icon at bounding box center [864, 434] width 50 height 15
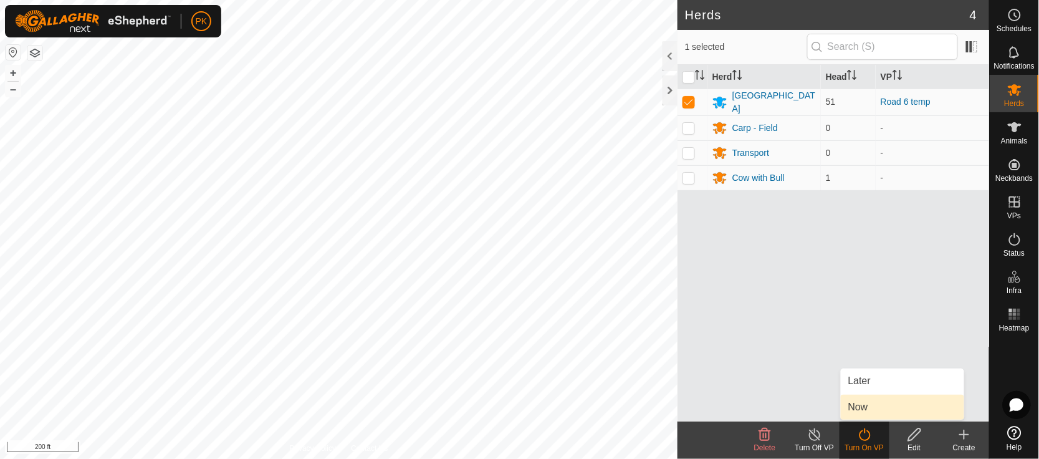
click at [875, 418] on link "Now" at bounding box center [902, 406] width 123 height 25
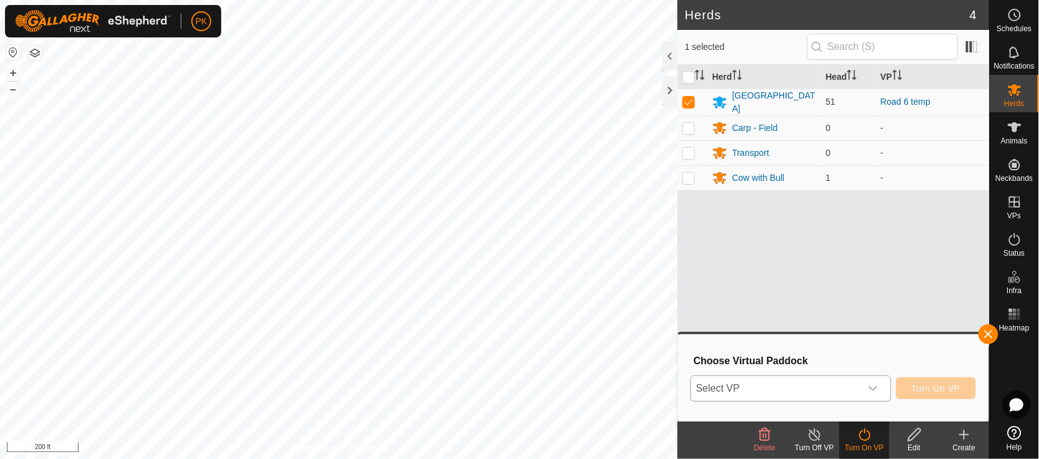
click at [877, 386] on icon "dropdown trigger" at bounding box center [873, 388] width 10 height 10
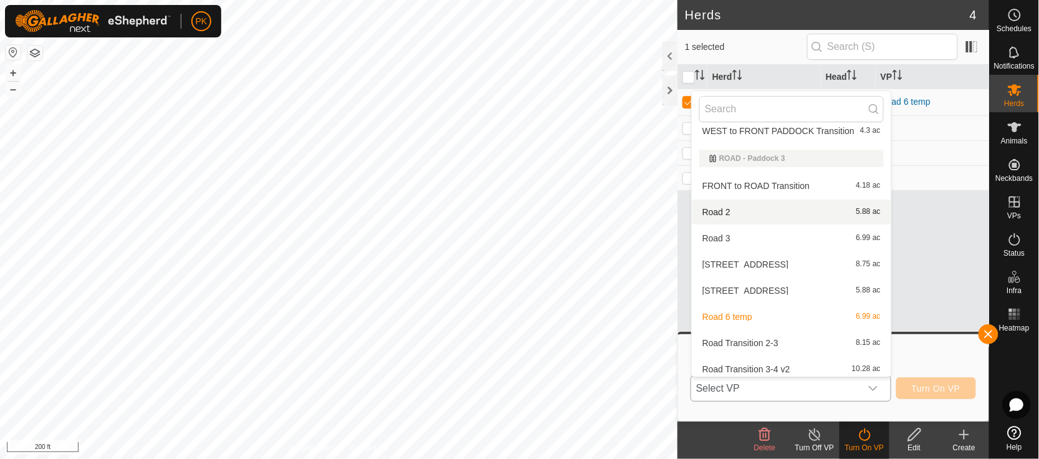
scroll to position [173, 0]
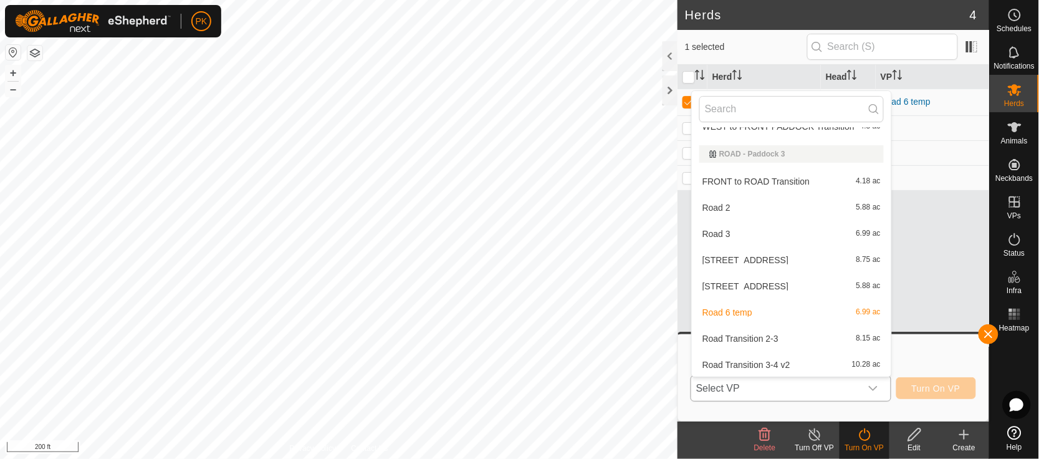
click at [828, 281] on li "Road 6 5.88 ac" at bounding box center [791, 286] width 199 height 25
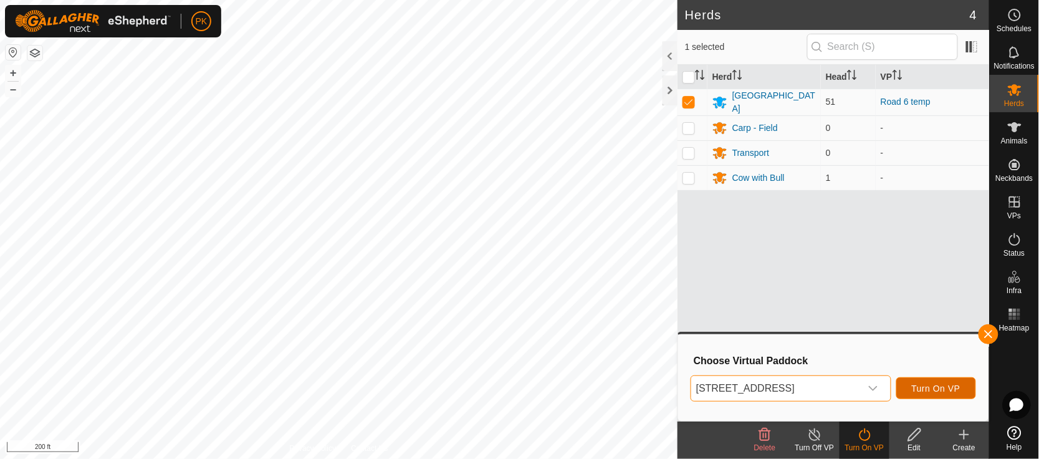
click at [927, 388] on span "Turn On VP" at bounding box center [936, 388] width 49 height 10
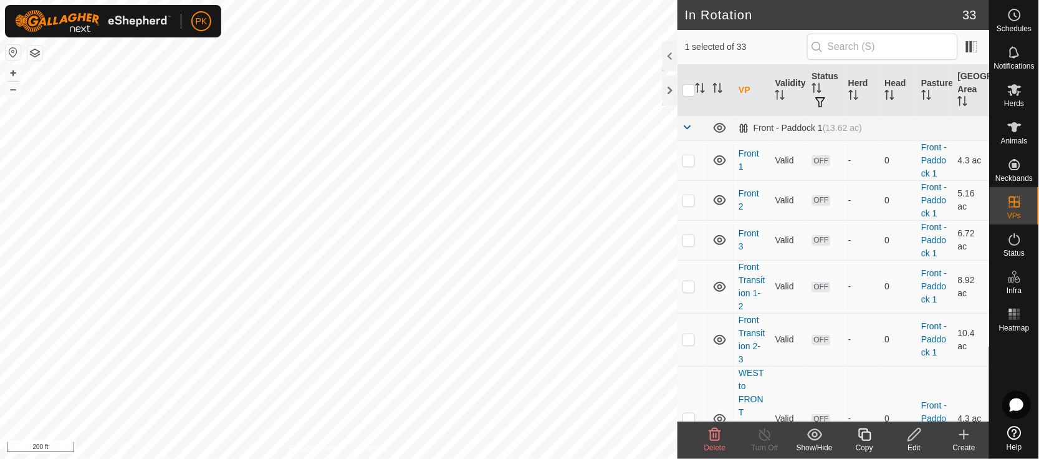
checkbox input "true"
checkbox input "false"
click at [872, 439] on icon at bounding box center [865, 434] width 16 height 15
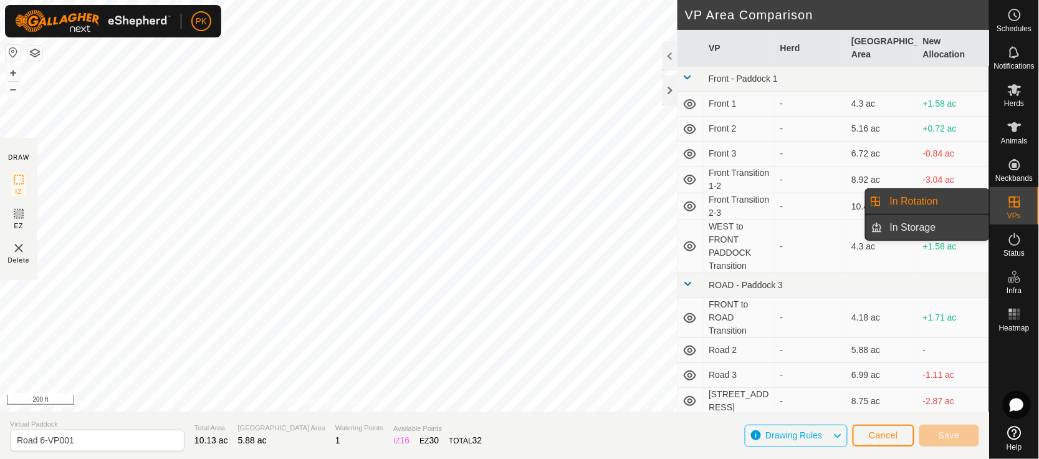
click at [906, 231] on link "In Storage" at bounding box center [935, 227] width 107 height 25
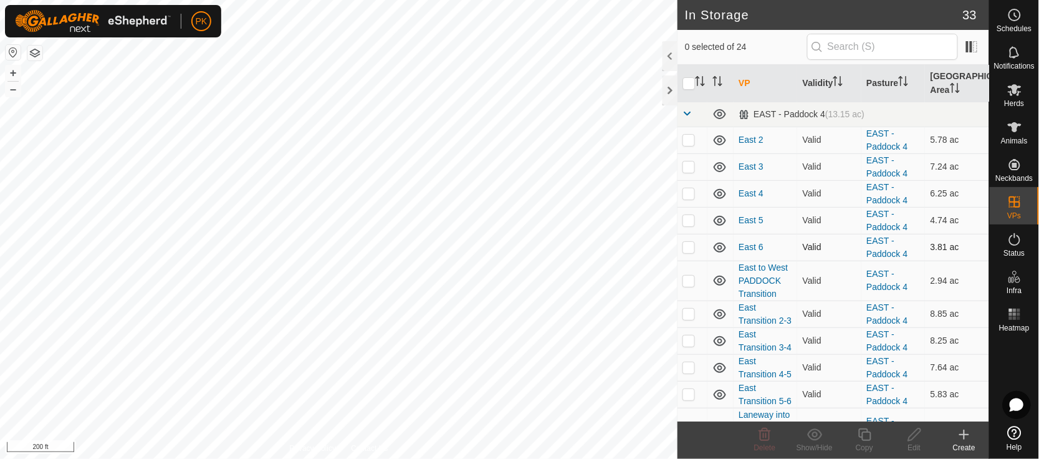
scroll to position [543, 0]
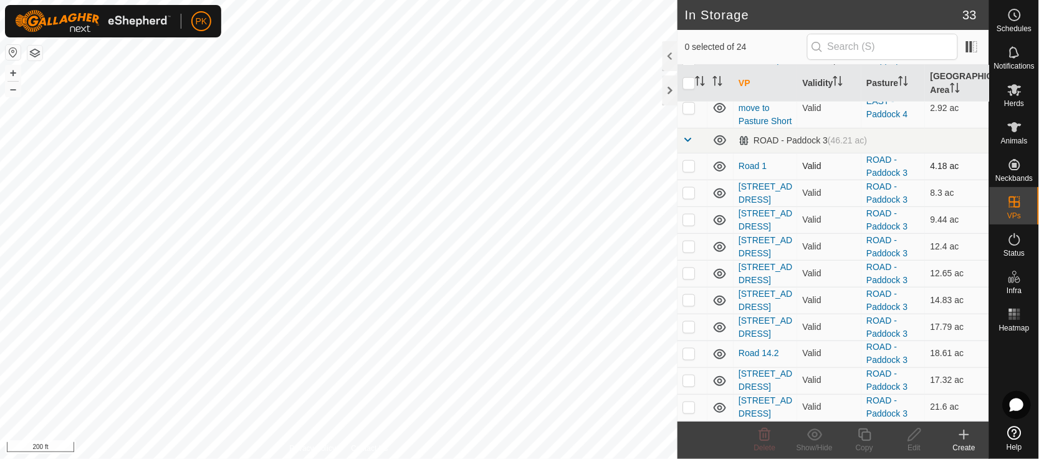
click at [687, 163] on p-checkbox at bounding box center [688, 166] width 12 height 10
checkbox input "true"
click at [687, 184] on td at bounding box center [692, 192] width 30 height 27
checkbox input "true"
click at [695, 224] on td at bounding box center [692, 219] width 30 height 27
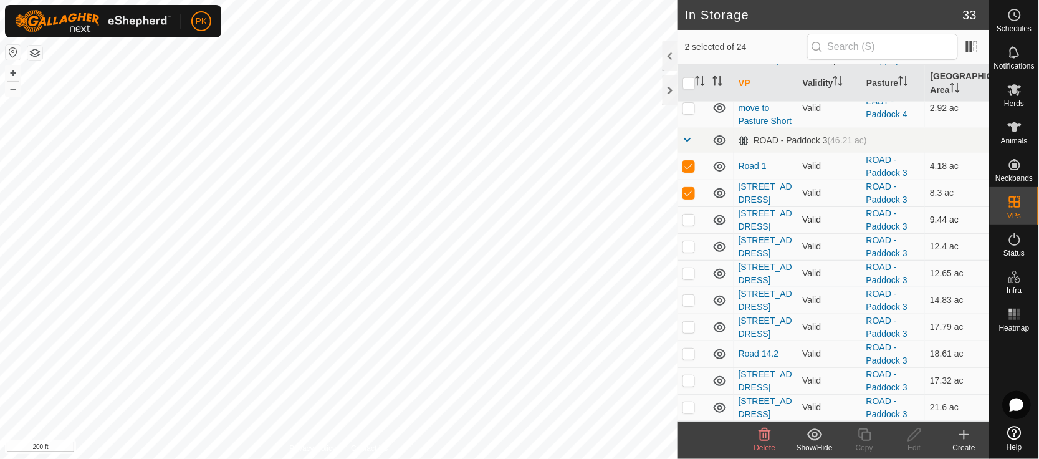
checkbox input "true"
click at [692, 248] on p-checkbox at bounding box center [688, 246] width 12 height 10
checkbox input "true"
click at [688, 282] on td at bounding box center [692, 273] width 30 height 27
checkbox input "true"
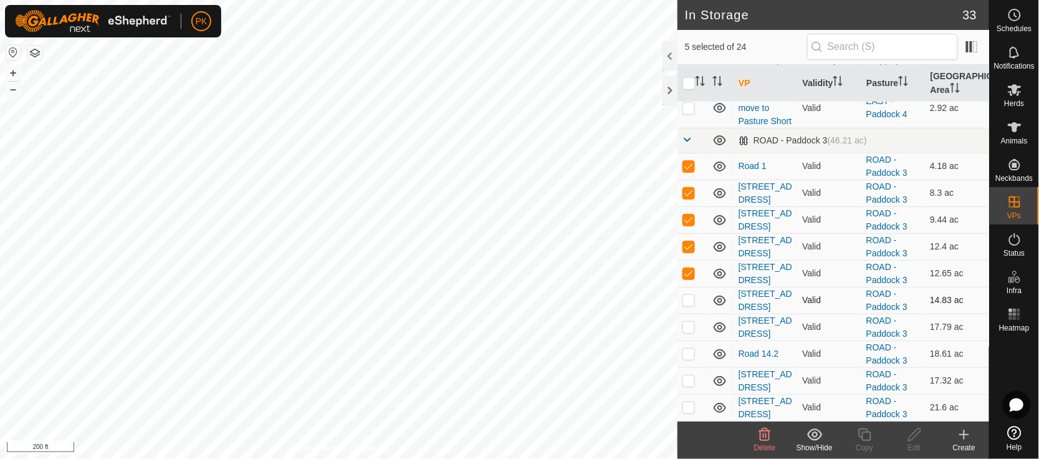
click at [693, 309] on td at bounding box center [692, 300] width 30 height 27
checkbox input "true"
click at [690, 331] on p-checkbox at bounding box center [688, 327] width 12 height 10
checkbox input "true"
click at [689, 355] on p-checkbox at bounding box center [688, 353] width 12 height 10
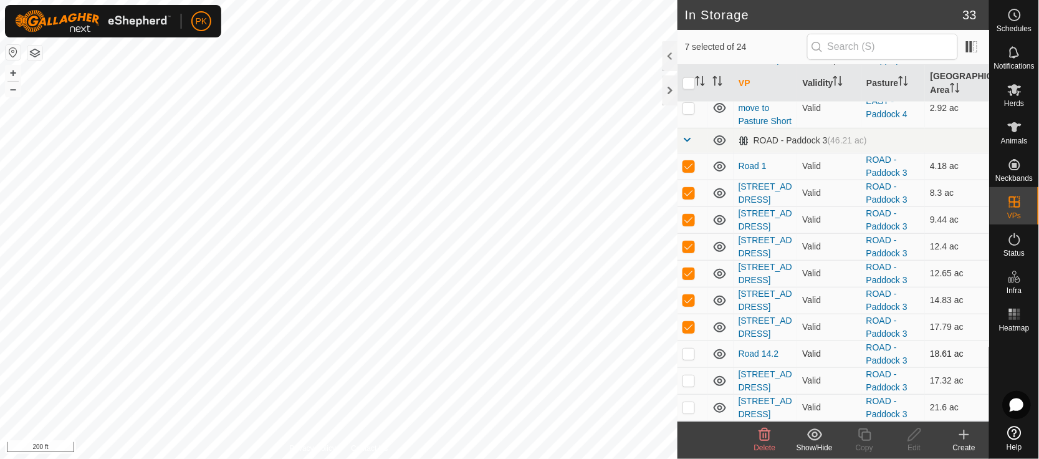
checkbox input "true"
click at [689, 375] on p-tablecheckbox at bounding box center [688, 380] width 12 height 10
checkbox input "true"
click at [689, 403] on p-checkbox at bounding box center [688, 407] width 12 height 10
checkbox input "true"
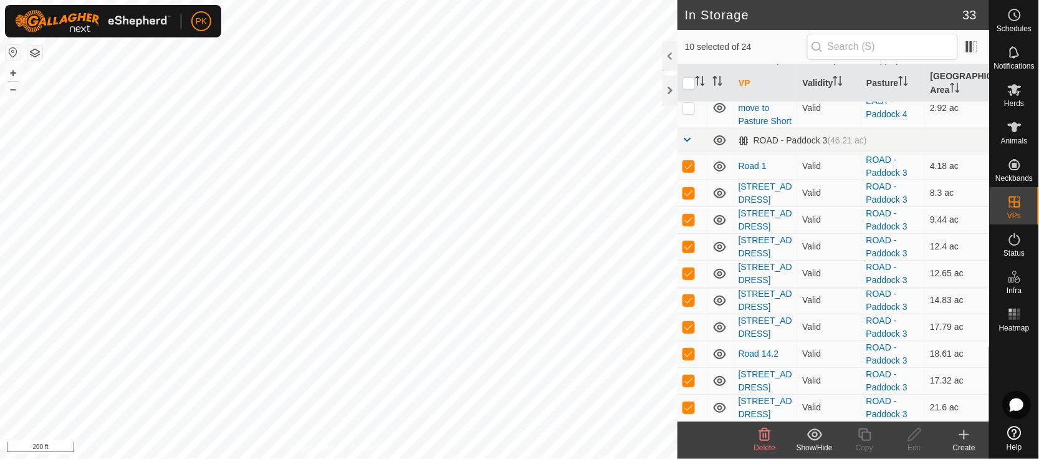
click at [766, 436] on icon at bounding box center [765, 434] width 12 height 12
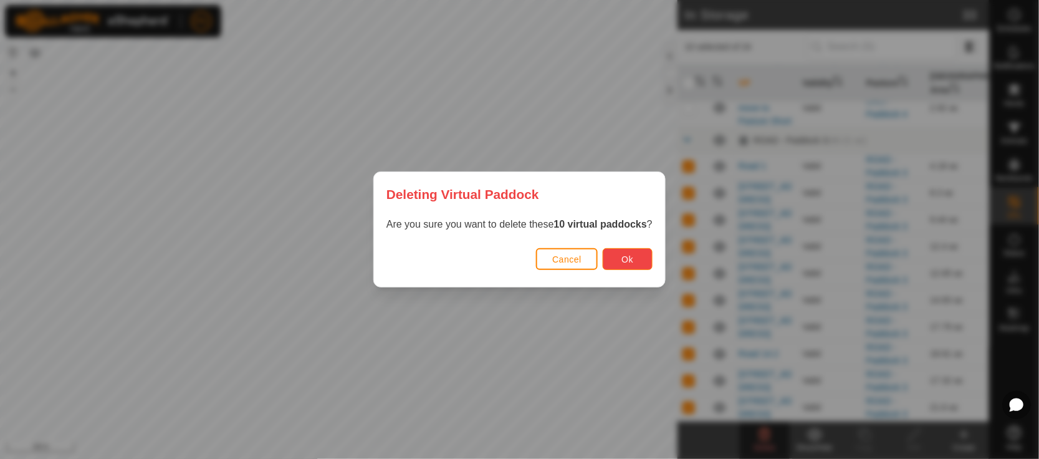
click at [628, 254] on span "Ok" at bounding box center [628, 259] width 12 height 10
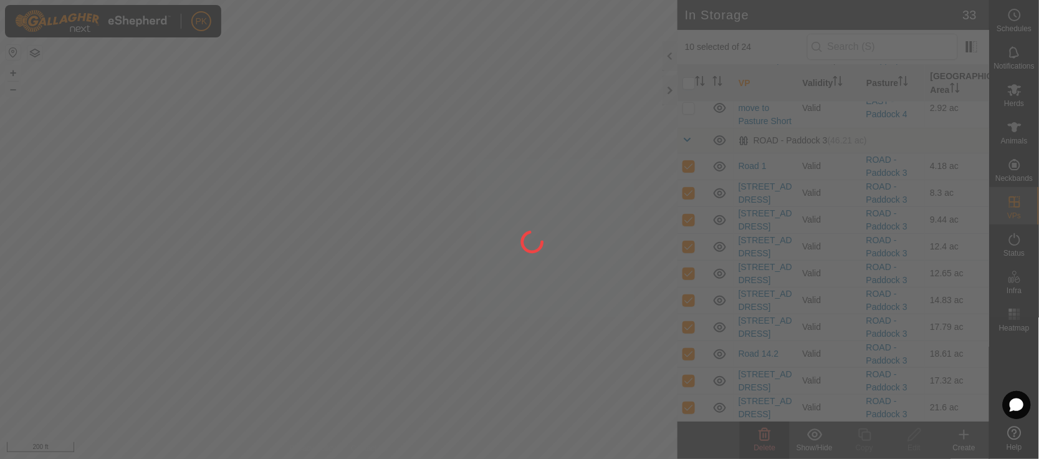
checkbox input "false"
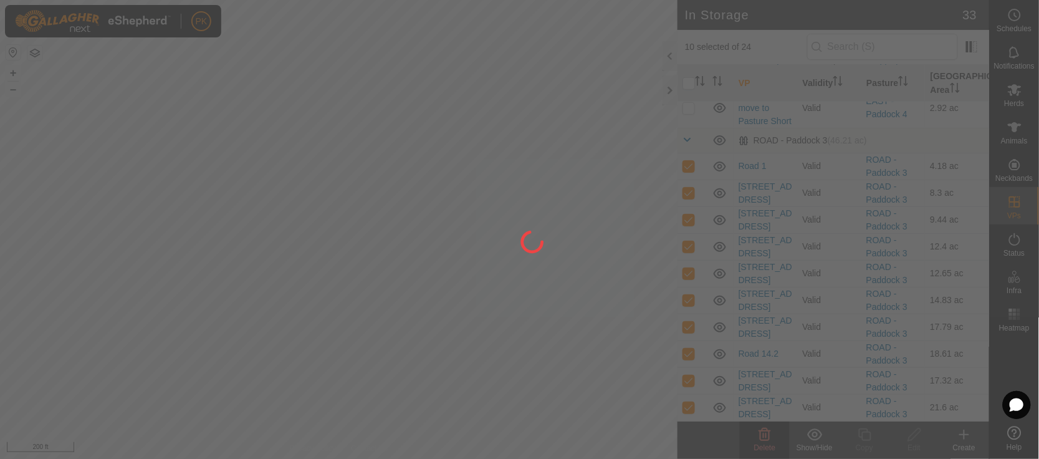
checkbox input "false"
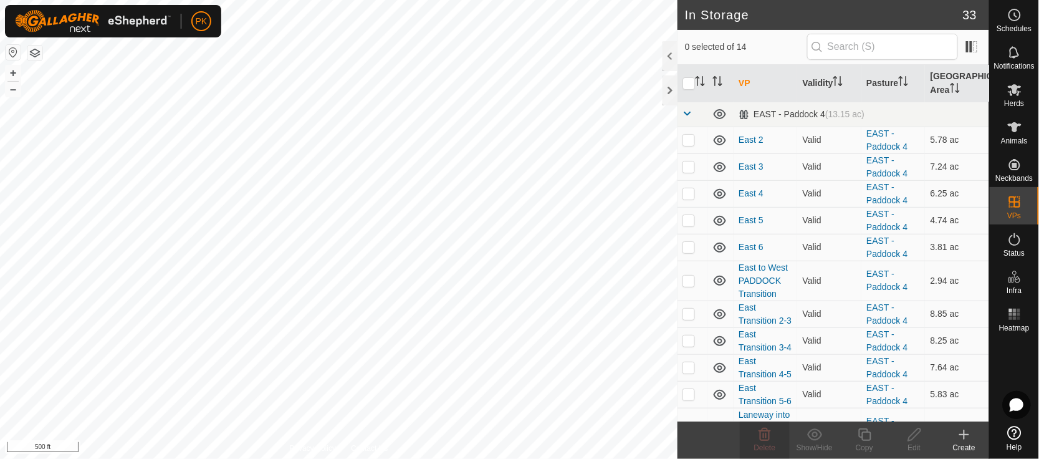
scroll to position [251, 0]
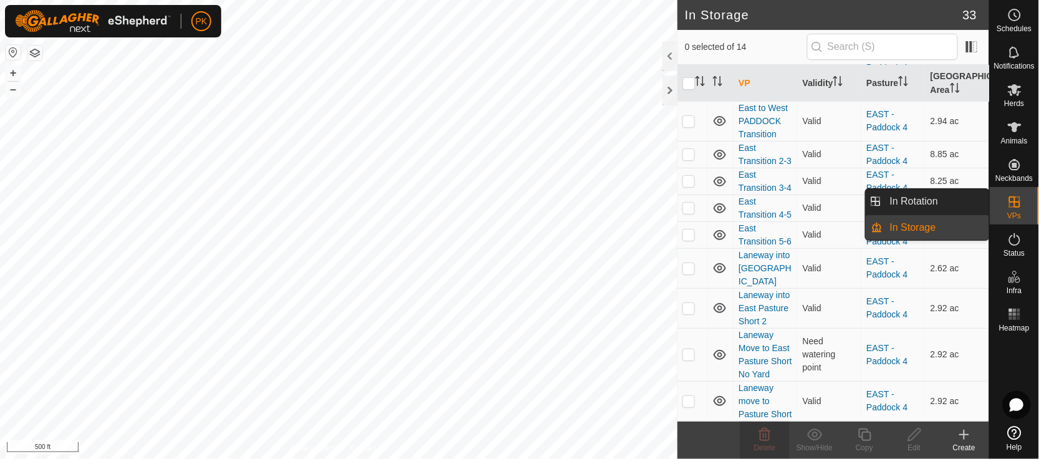
click at [914, 202] on link "In Rotation" at bounding box center [935, 201] width 107 height 25
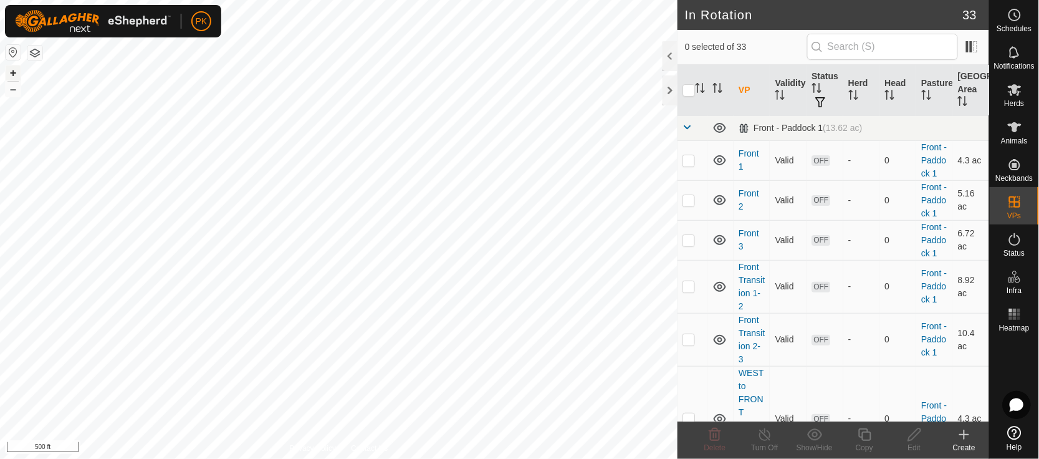
click at [16, 70] on button "+" at bounding box center [13, 72] width 15 height 15
checkbox input "true"
click at [867, 429] on icon at bounding box center [865, 434] width 16 height 15
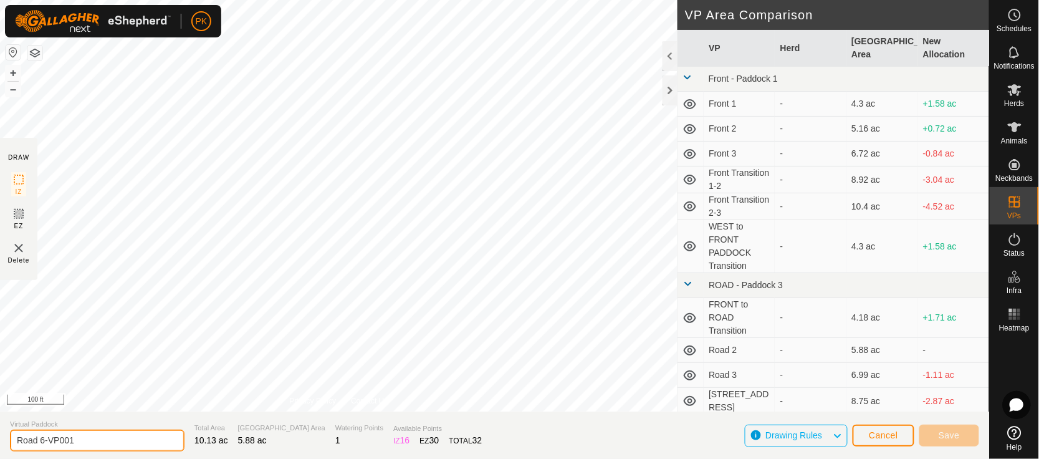
click at [17, 442] on input "Road 6-VP001" at bounding box center [97, 440] width 174 height 22
type input "Road Transition 6-7"
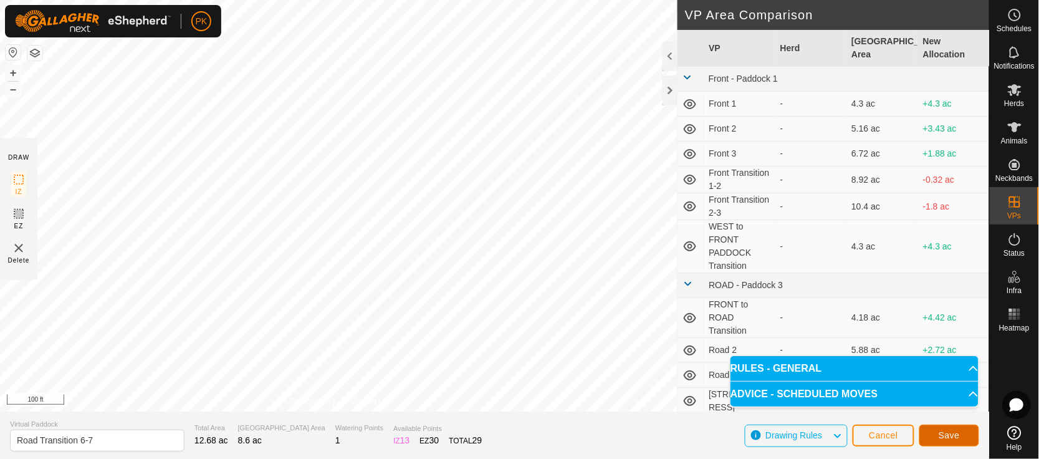
click at [949, 434] on span "Save" at bounding box center [949, 435] width 21 height 10
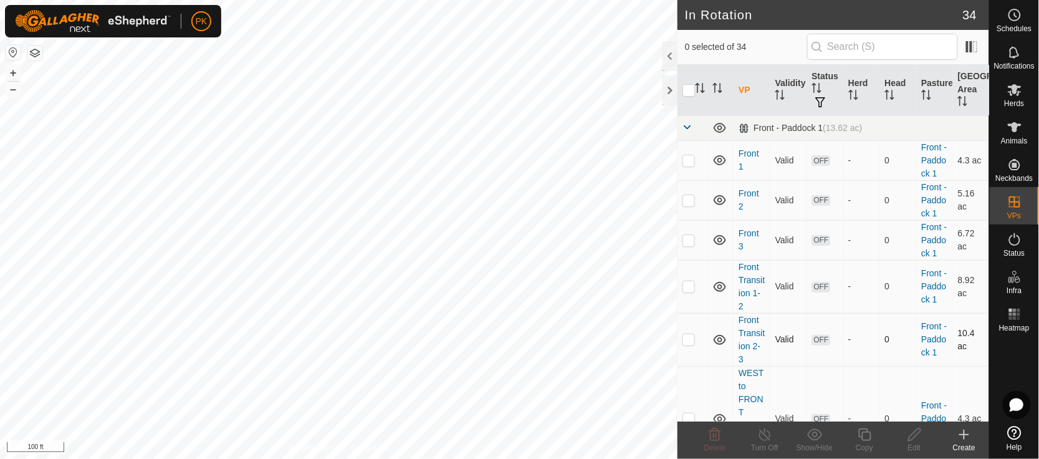
checkbox input "true"
click at [869, 437] on icon at bounding box center [865, 434] width 16 height 15
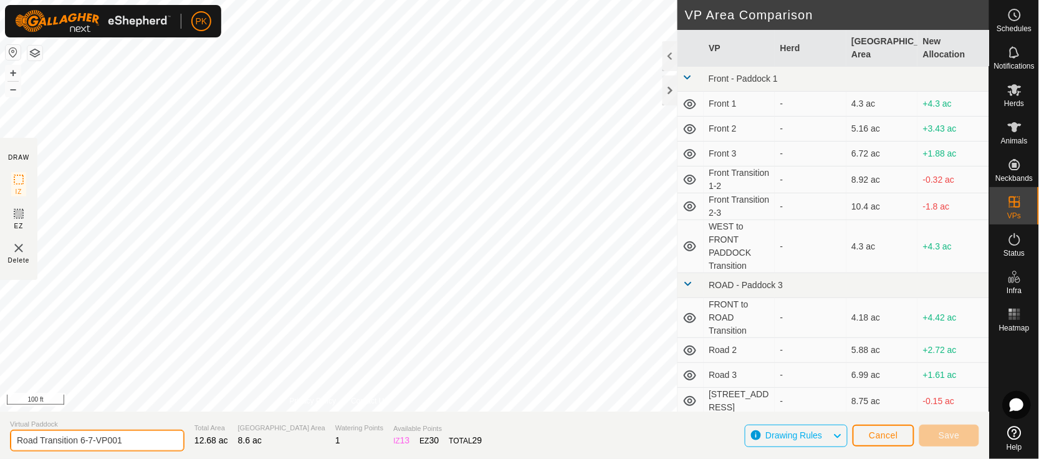
click at [141, 433] on input "Road Transition 6-7-VP001" at bounding box center [97, 440] width 174 height 22
type input "[STREET_ADDRESS]"
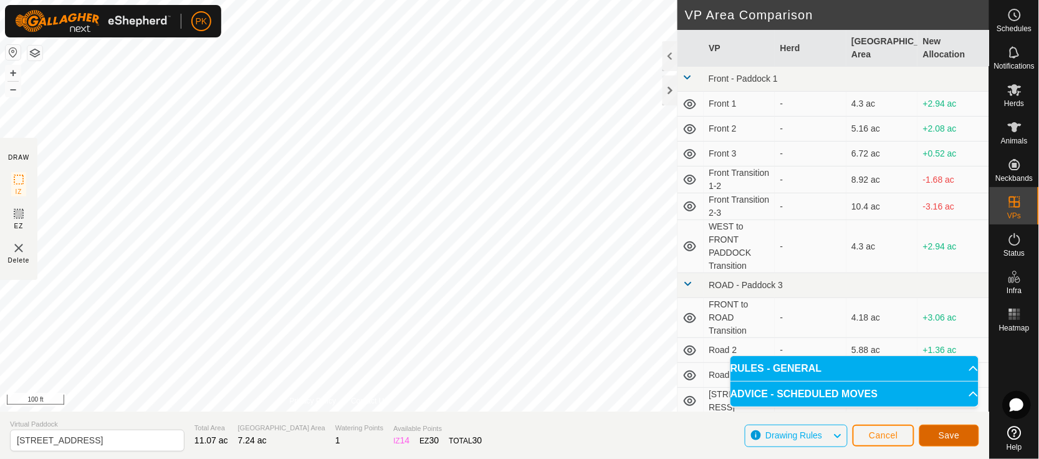
click at [958, 433] on span "Save" at bounding box center [949, 435] width 21 height 10
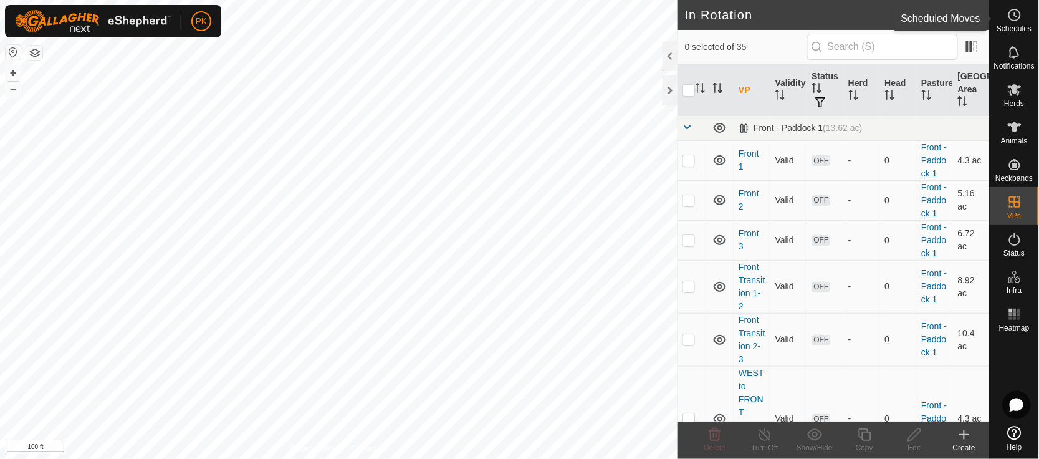
click at [1020, 19] on icon at bounding box center [1014, 14] width 15 height 15
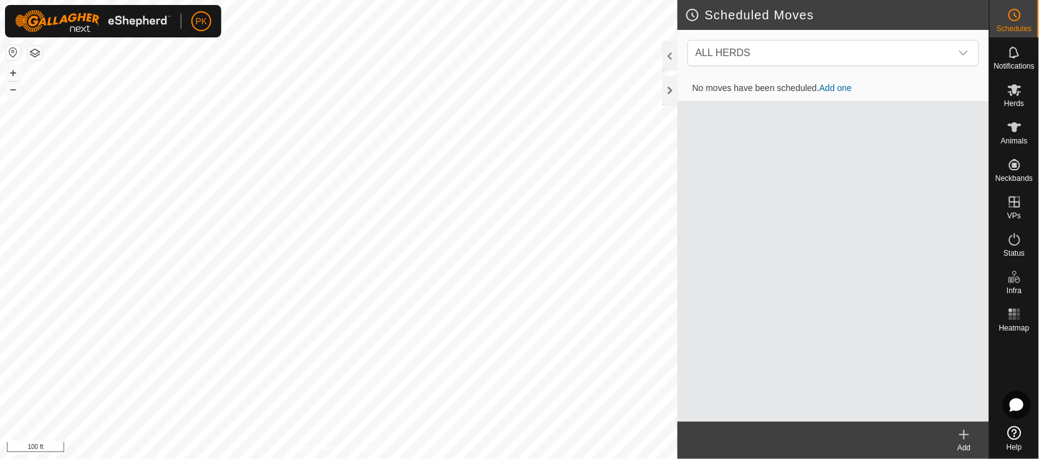
click at [871, 37] on div "ALL HERDS" at bounding box center [833, 53] width 312 height 46
click at [863, 59] on span "ALL HERDS" at bounding box center [821, 53] width 260 height 25
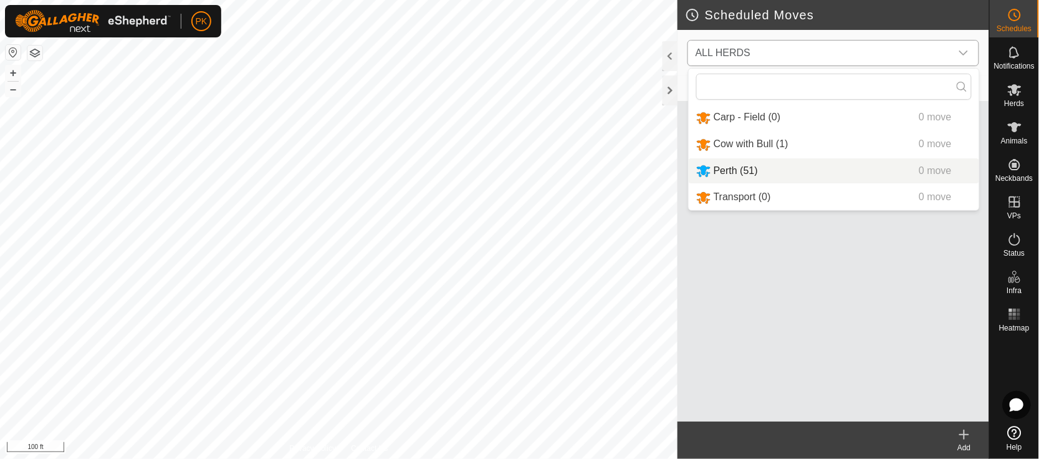
click at [758, 176] on li "Perth (51) 0 move" at bounding box center [834, 171] width 290 height 26
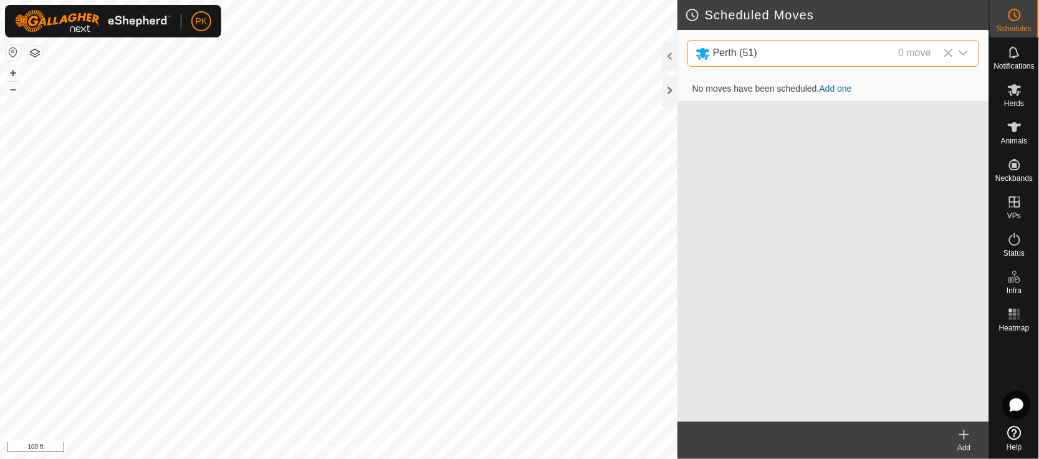
click at [834, 85] on link "Add one" at bounding box center [836, 89] width 32 height 10
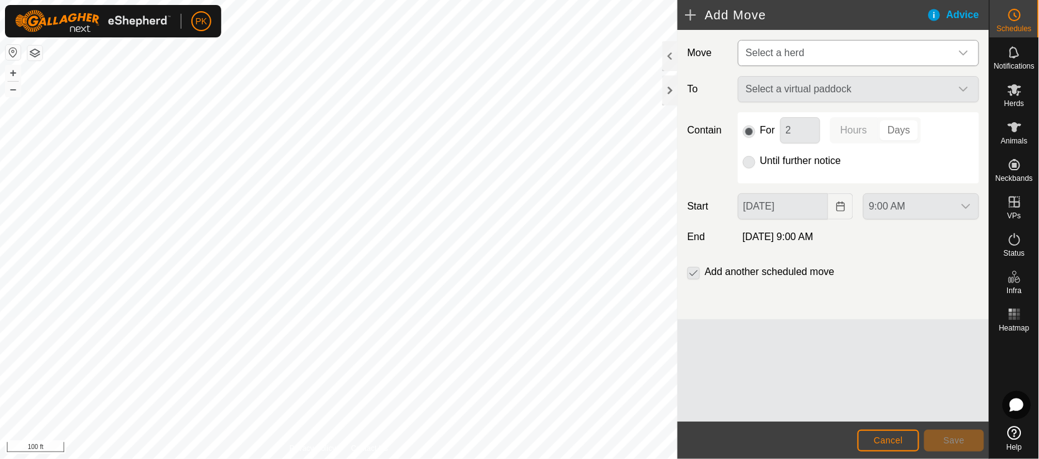
click at [808, 59] on span "Select a herd" at bounding box center [846, 53] width 210 height 25
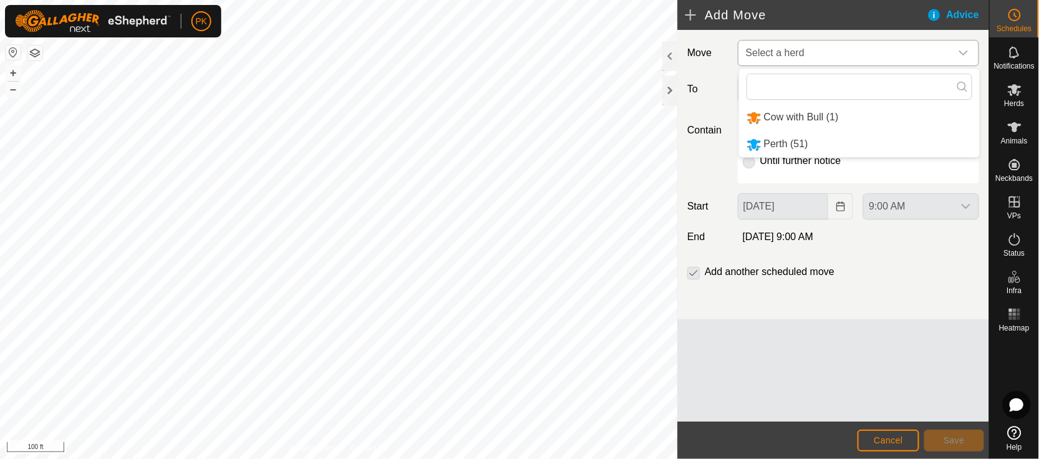
click at [796, 120] on li "Cow with Bull (1)" at bounding box center [859, 118] width 241 height 26
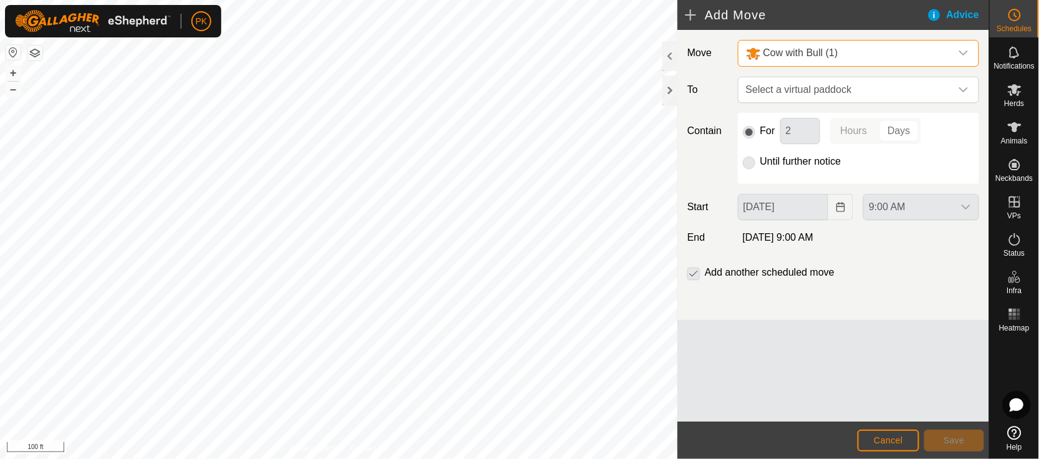
click at [787, 146] on div "For 2 Hours Days Until further notice" at bounding box center [858, 148] width 241 height 71
click at [805, 50] on span "Cow with Bull (1)" at bounding box center [800, 52] width 75 height 11
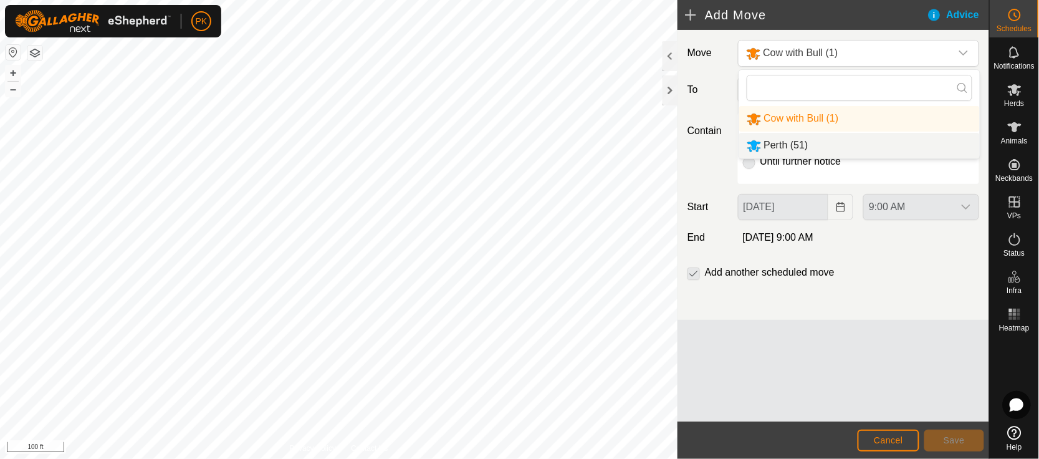
click at [786, 141] on li "Perth (51)" at bounding box center [859, 146] width 241 height 26
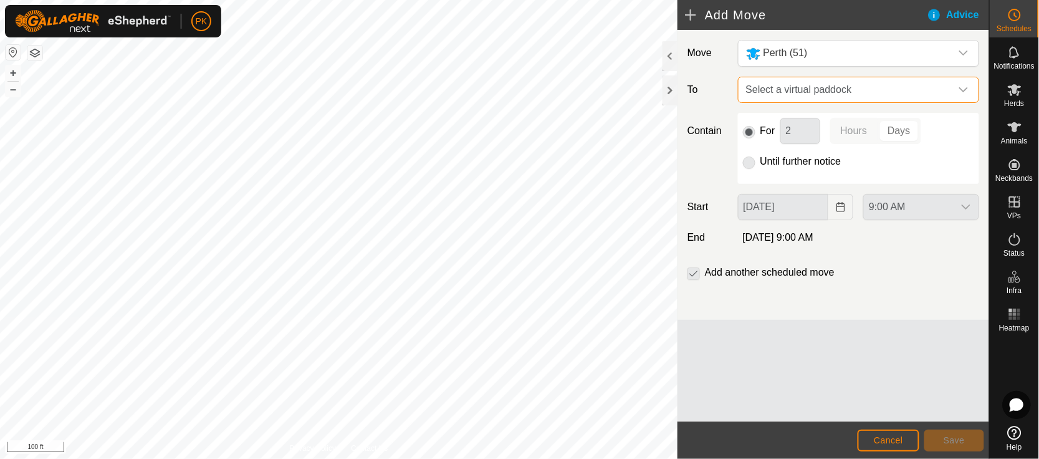
click at [806, 95] on span "Select a virtual paddock" at bounding box center [846, 89] width 210 height 25
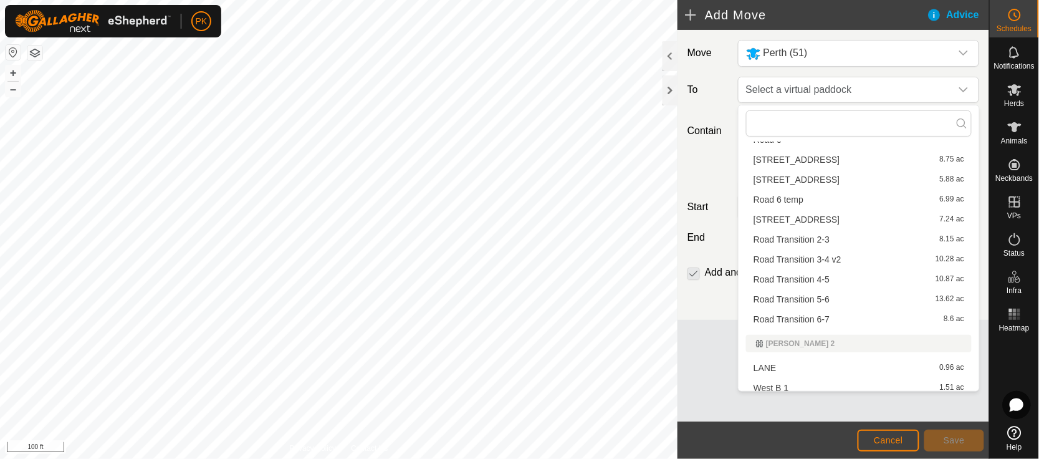
scroll to position [230, 0]
click at [822, 320] on li "Road Transition 6-7 8.6 ac" at bounding box center [859, 317] width 226 height 19
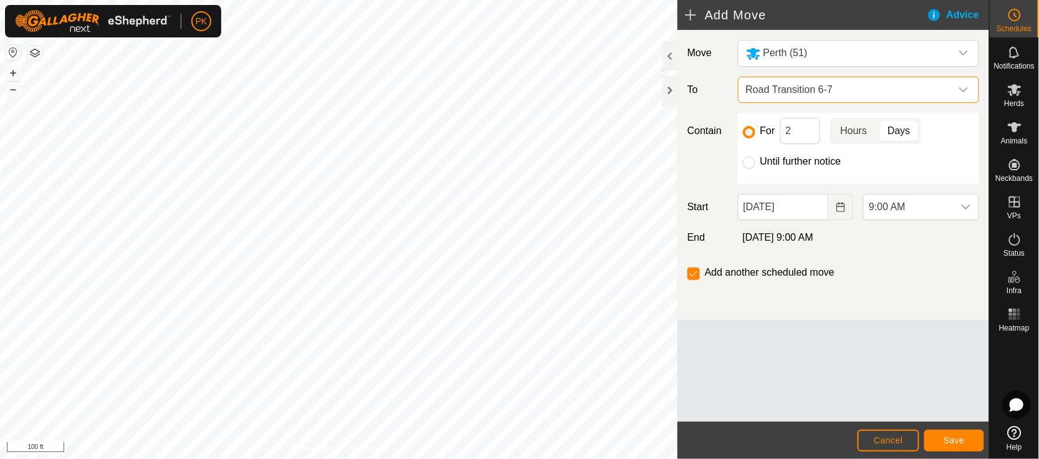
click at [865, 135] on p-togglebutton "Hours" at bounding box center [854, 131] width 48 height 26
click at [949, 202] on span "9:00 AM" at bounding box center [909, 206] width 90 height 25
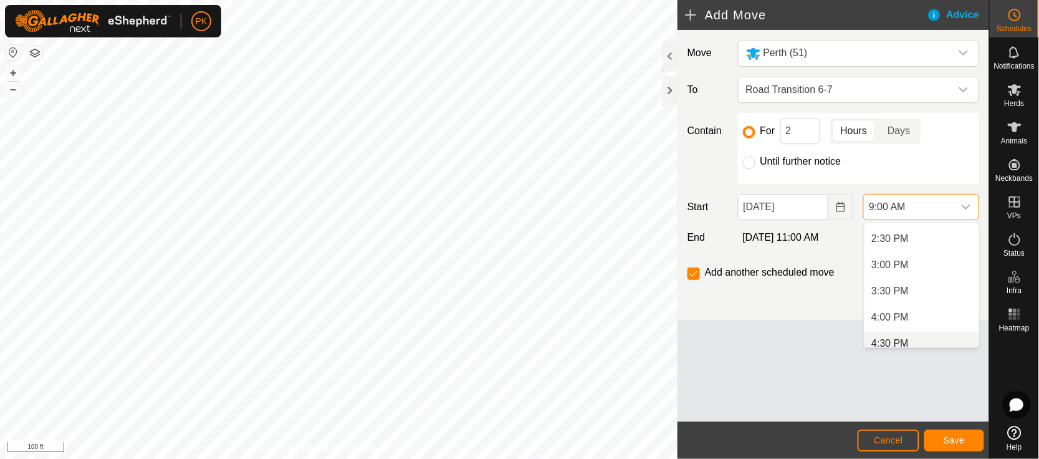
scroll to position [763, 0]
click at [914, 305] on li "4:00 PM" at bounding box center [921, 309] width 115 height 25
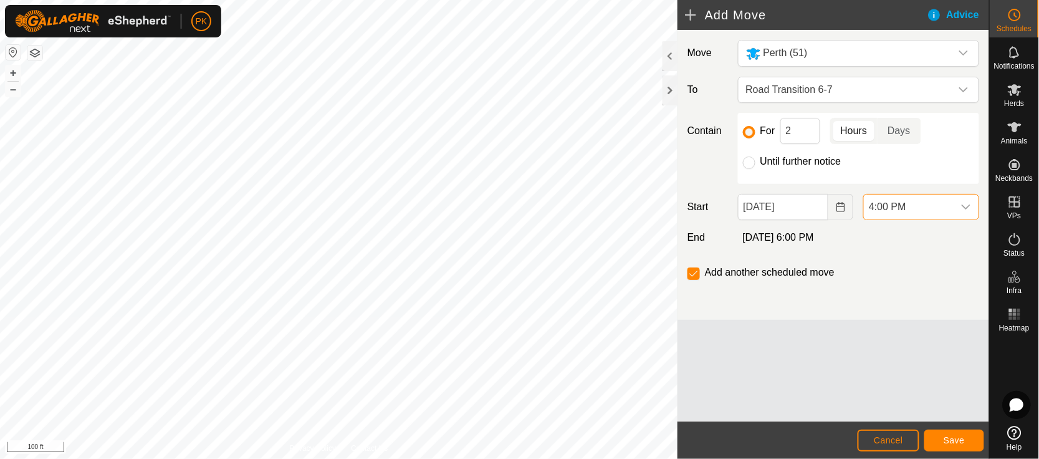
scroll to position [471, 0]
click at [942, 436] on button "Save" at bounding box center [954, 440] width 60 height 22
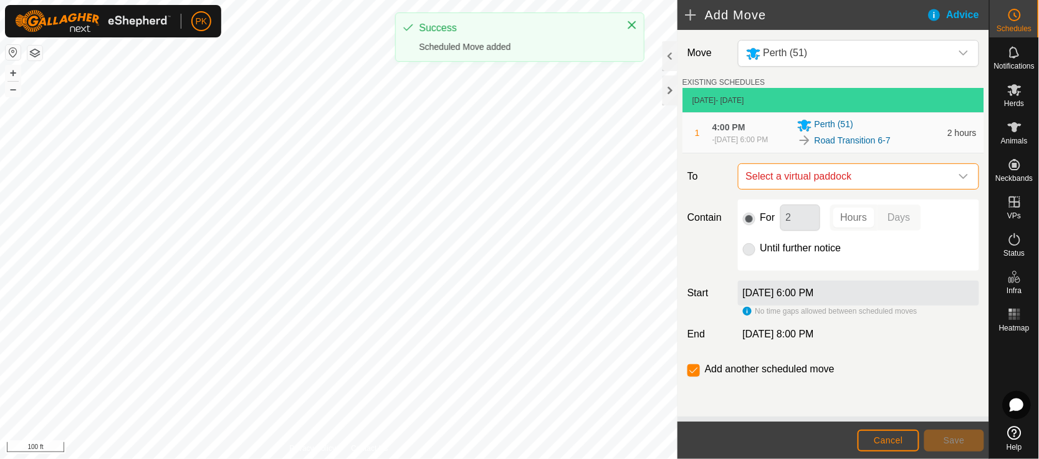
click at [925, 186] on span "Select a virtual paddock" at bounding box center [846, 176] width 210 height 25
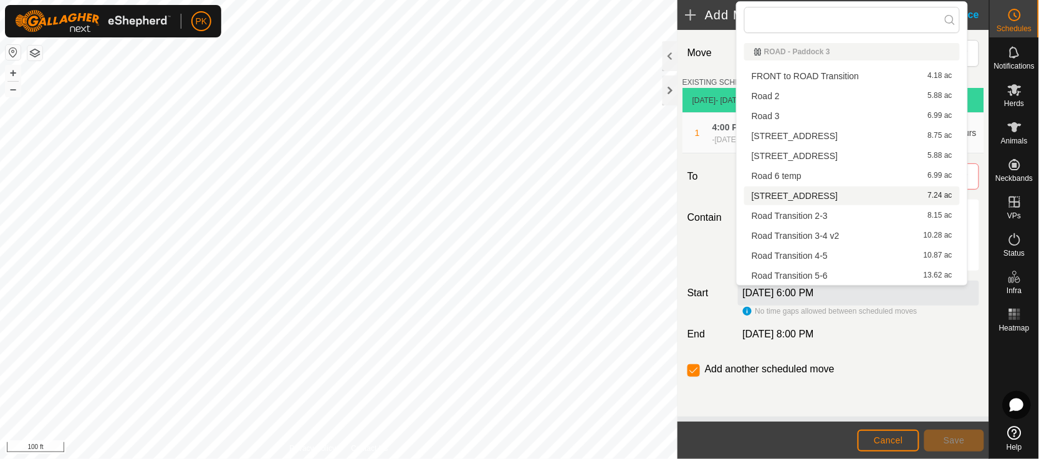
click at [917, 188] on li "Road 7 7.24 ac" at bounding box center [852, 195] width 216 height 19
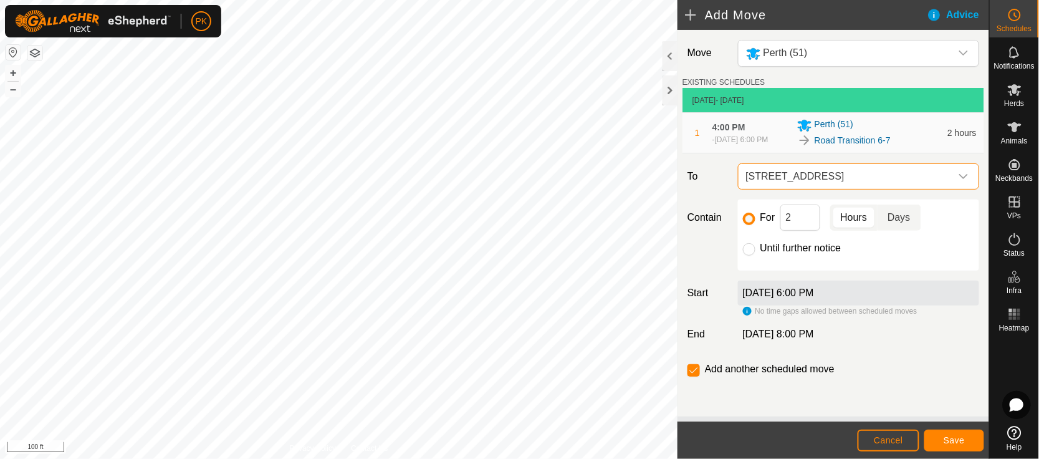
click at [907, 215] on p-togglebutton "Days" at bounding box center [898, 217] width 43 height 26
click at [745, 252] on input "Until further notice" at bounding box center [749, 249] width 12 height 12
radio input "true"
checkbox input "false"
click at [953, 442] on span "Save" at bounding box center [954, 440] width 21 height 10
